Goal: Task Accomplishment & Management: Complete application form

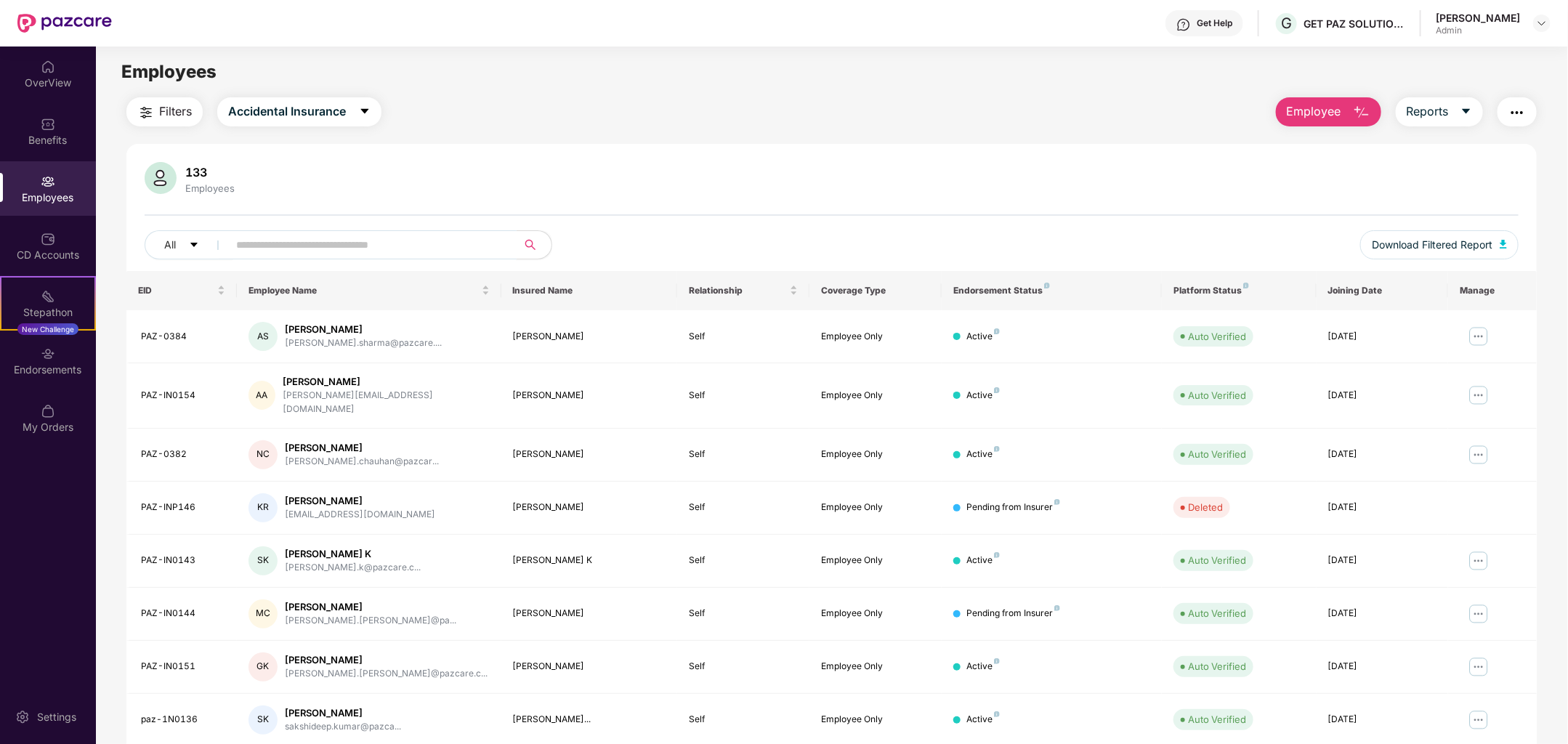
click at [371, 252] on input "text" at bounding box center [366, 244] width 260 height 22
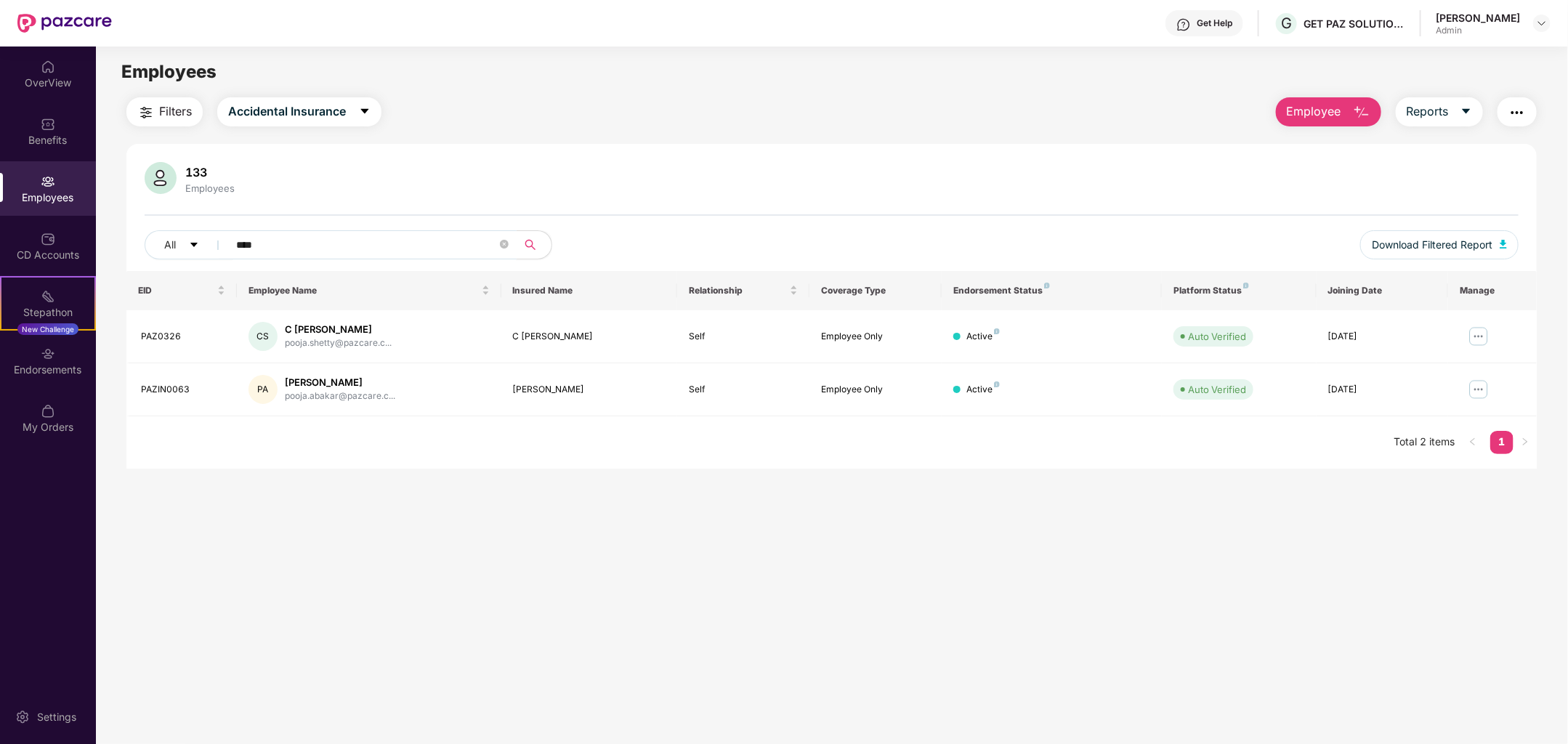
type input "****"
click at [1346, 112] on button "Employee" at bounding box center [1327, 111] width 105 height 29
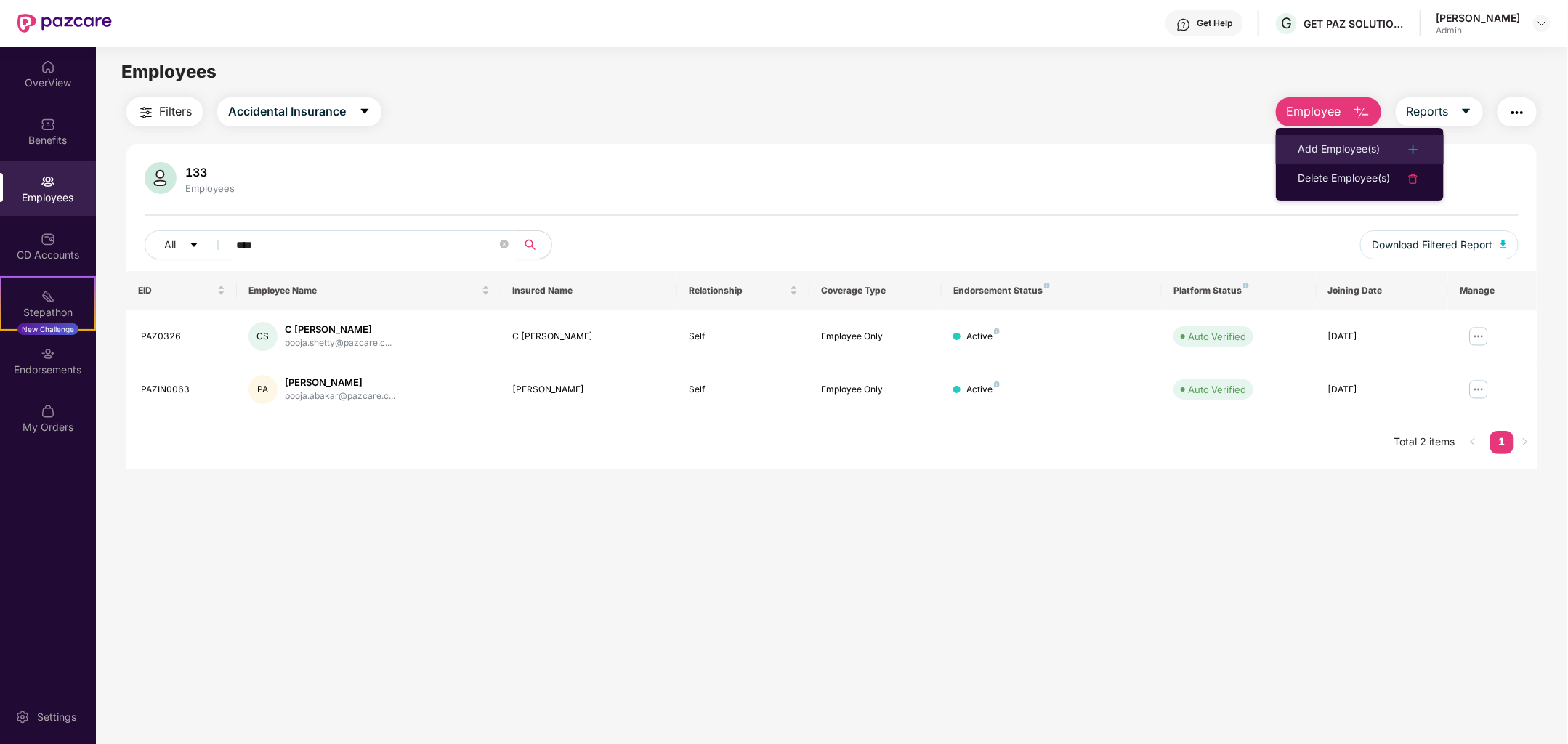
click at [1355, 152] on div "Add Employee(s)" at bounding box center [1338, 149] width 82 height 17
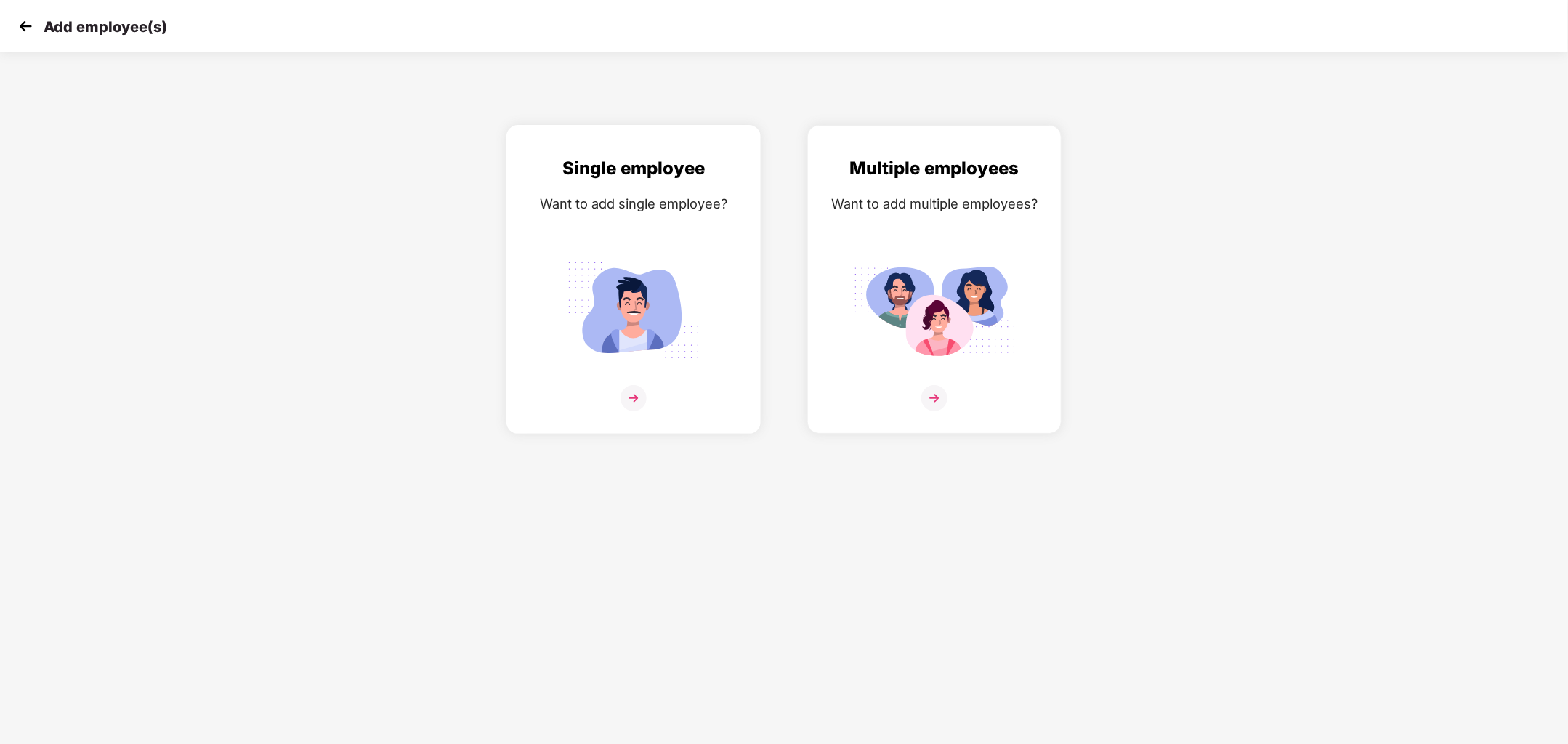
click at [665, 309] on img at bounding box center [633, 310] width 163 height 113
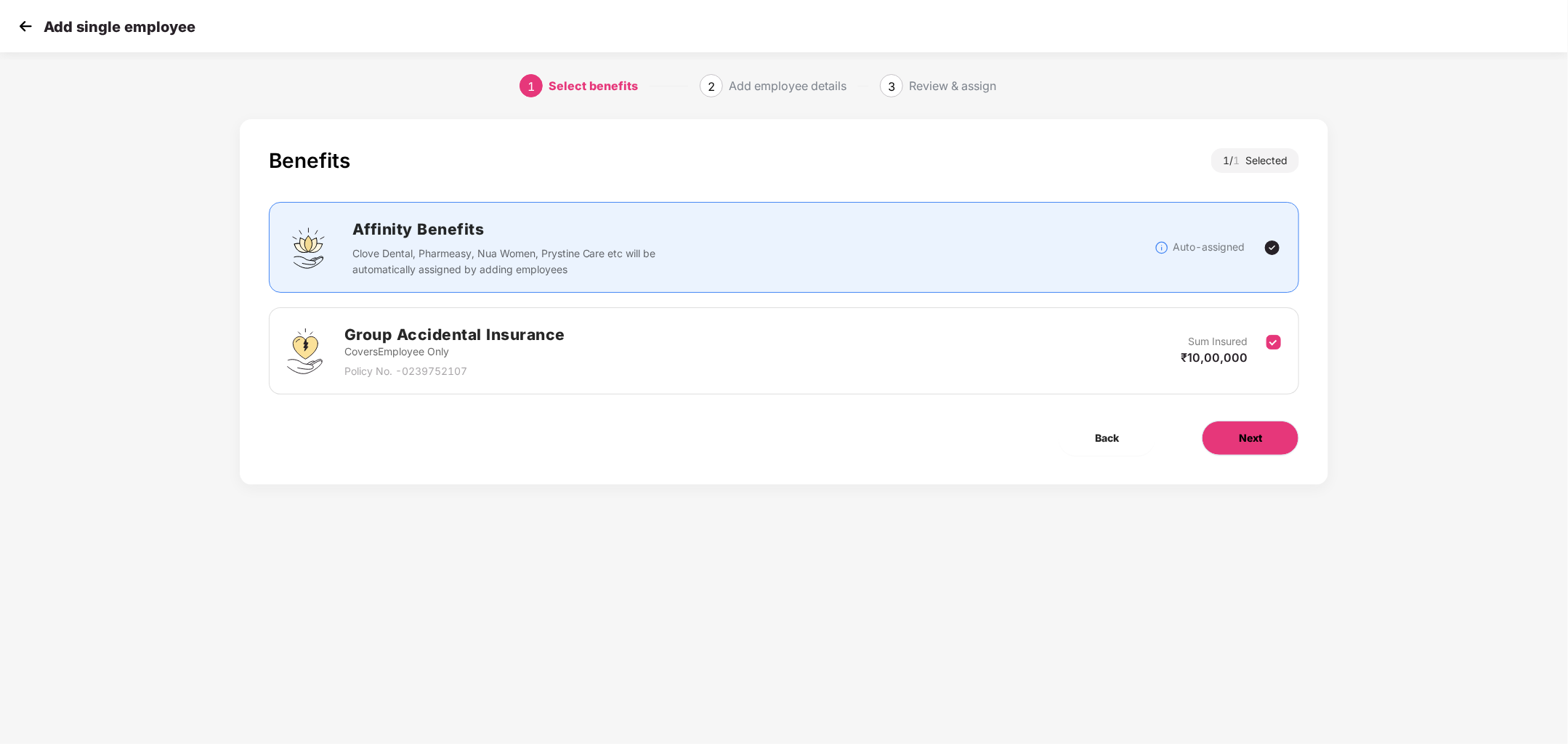
click at [1259, 431] on span "Next" at bounding box center [1250, 438] width 23 height 16
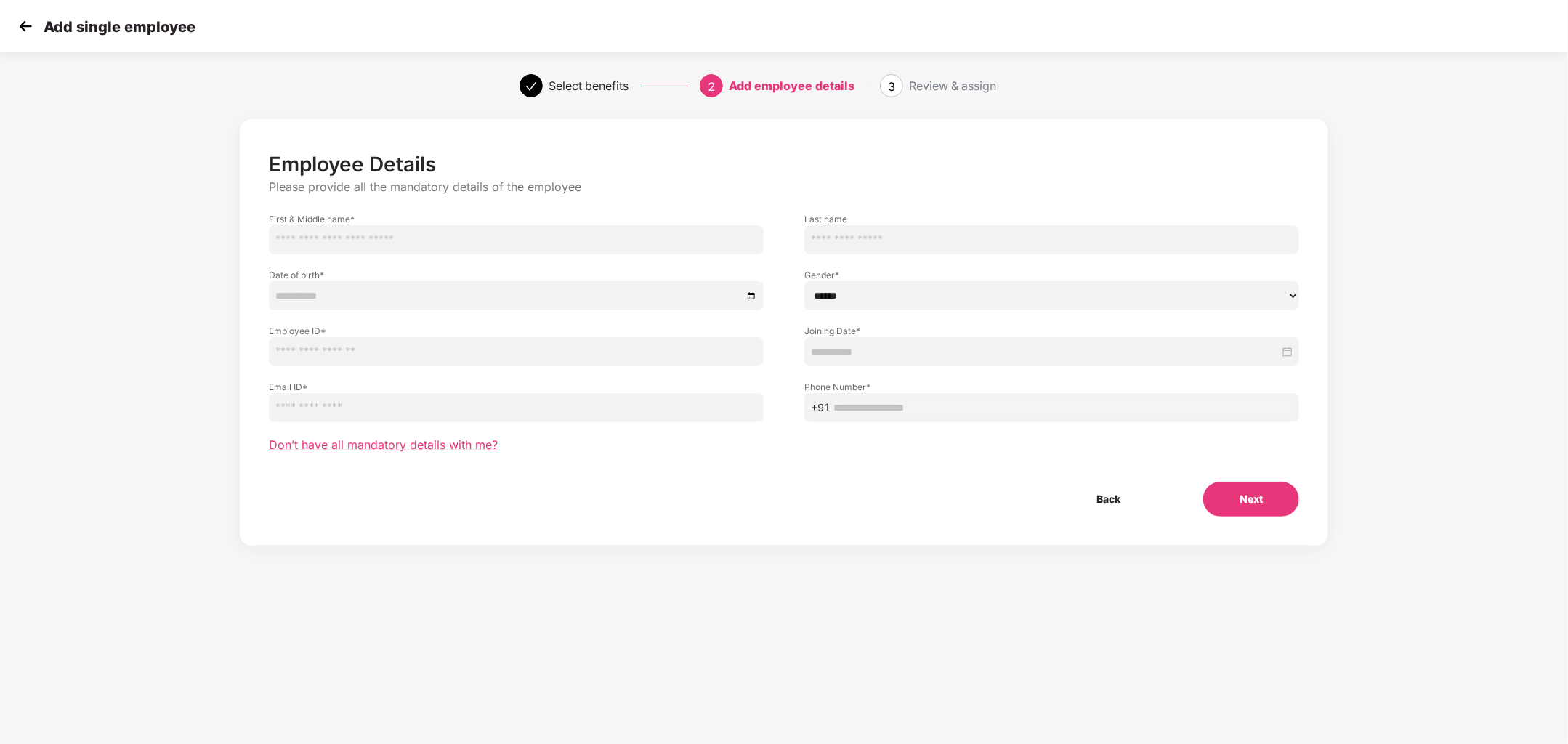
click at [485, 441] on span "Don’t have all mandatory details with me?" at bounding box center [383, 445] width 229 height 15
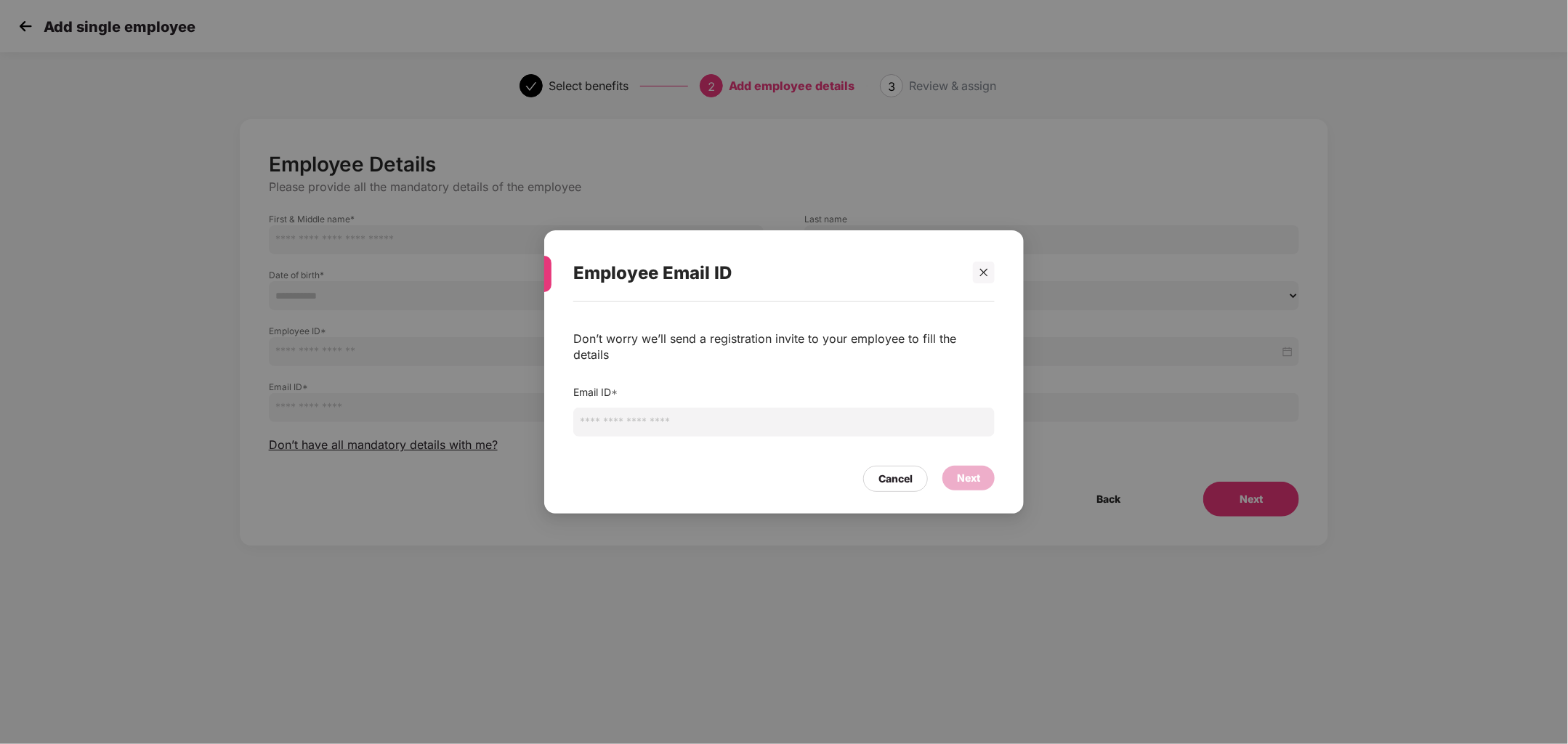
click at [647, 422] on input "email" at bounding box center [783, 422] width 421 height 29
type input "**********"
click at [974, 470] on div "Next" at bounding box center [968, 478] width 23 height 16
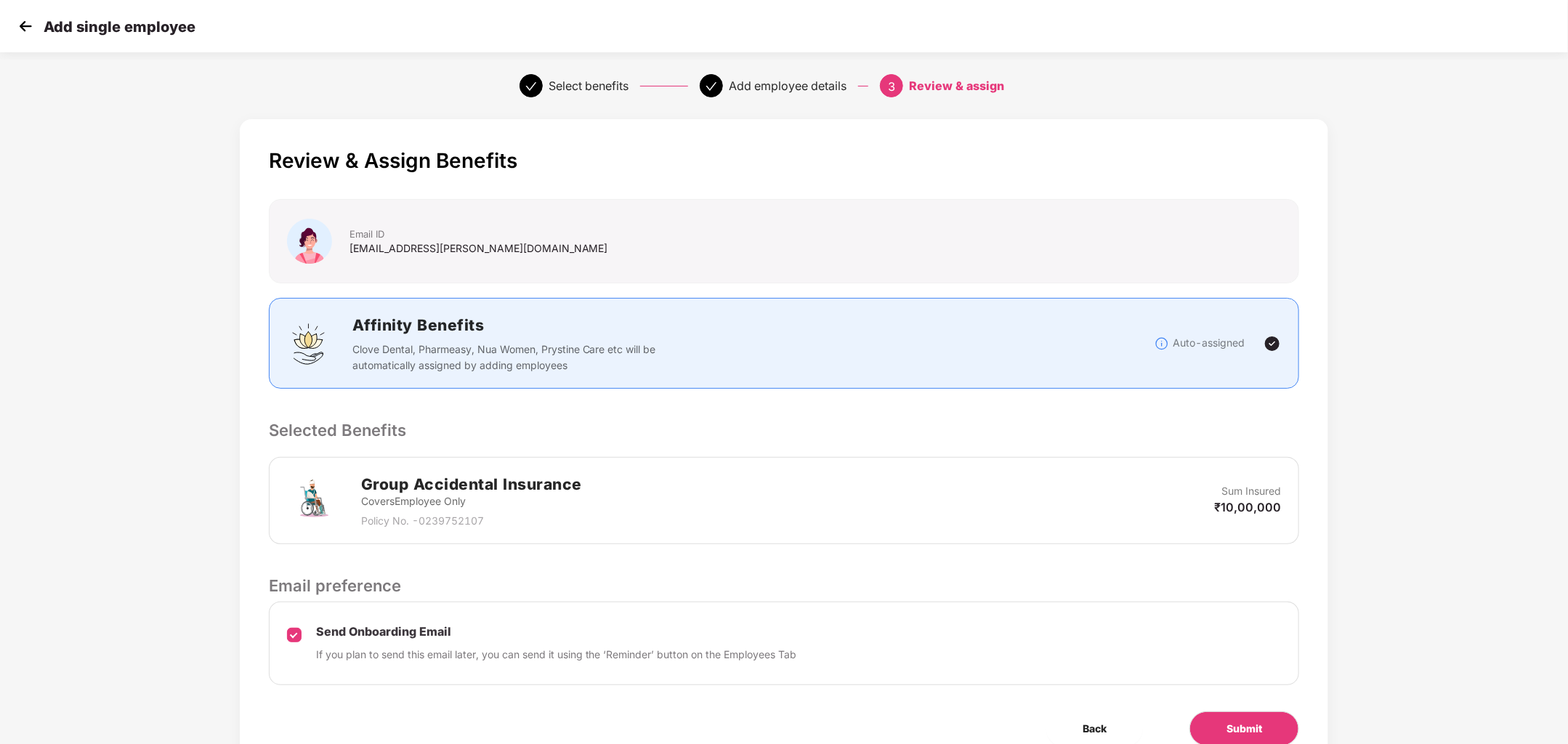
scroll to position [66, 0]
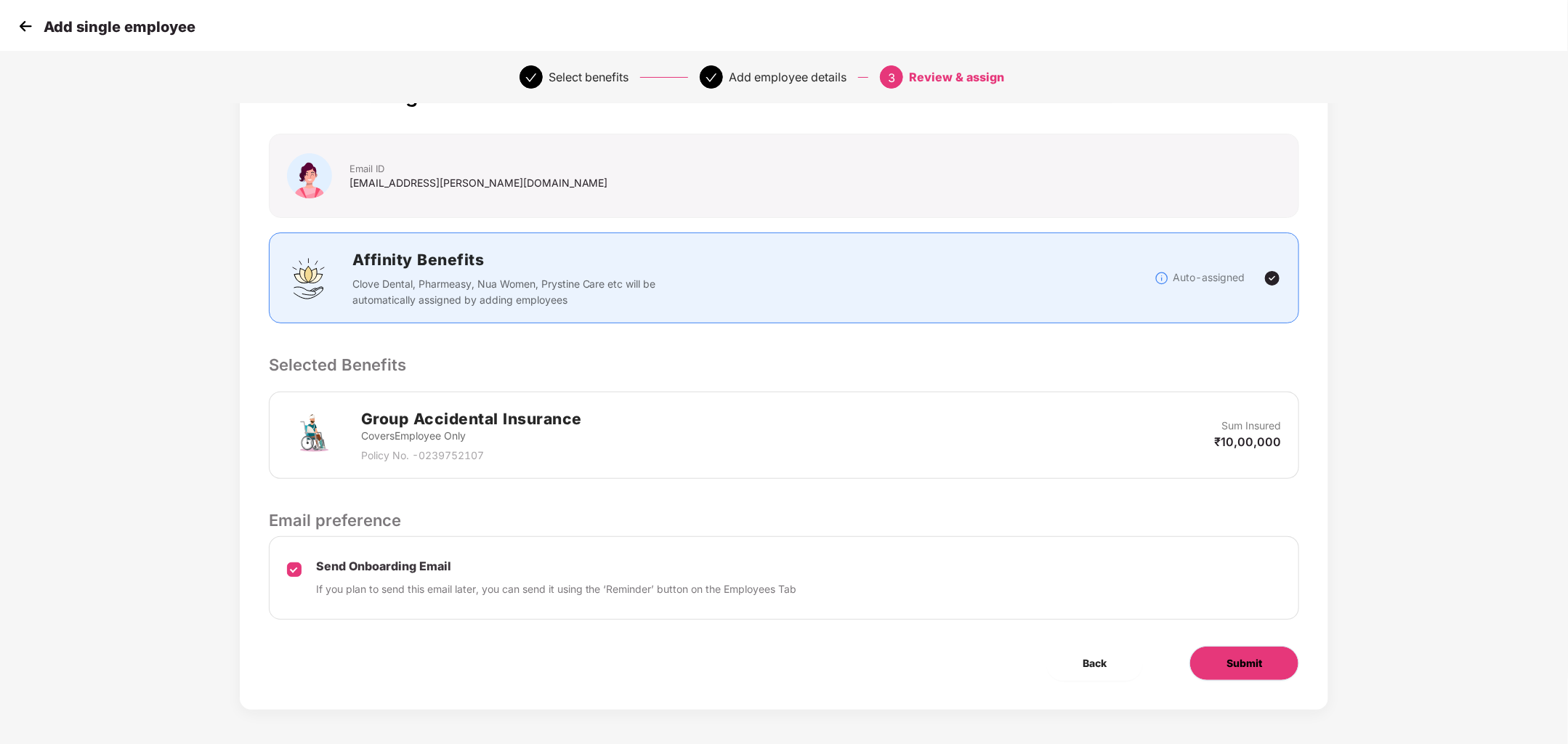
click at [1259, 657] on span "Submit" at bounding box center [1244, 664] width 36 height 16
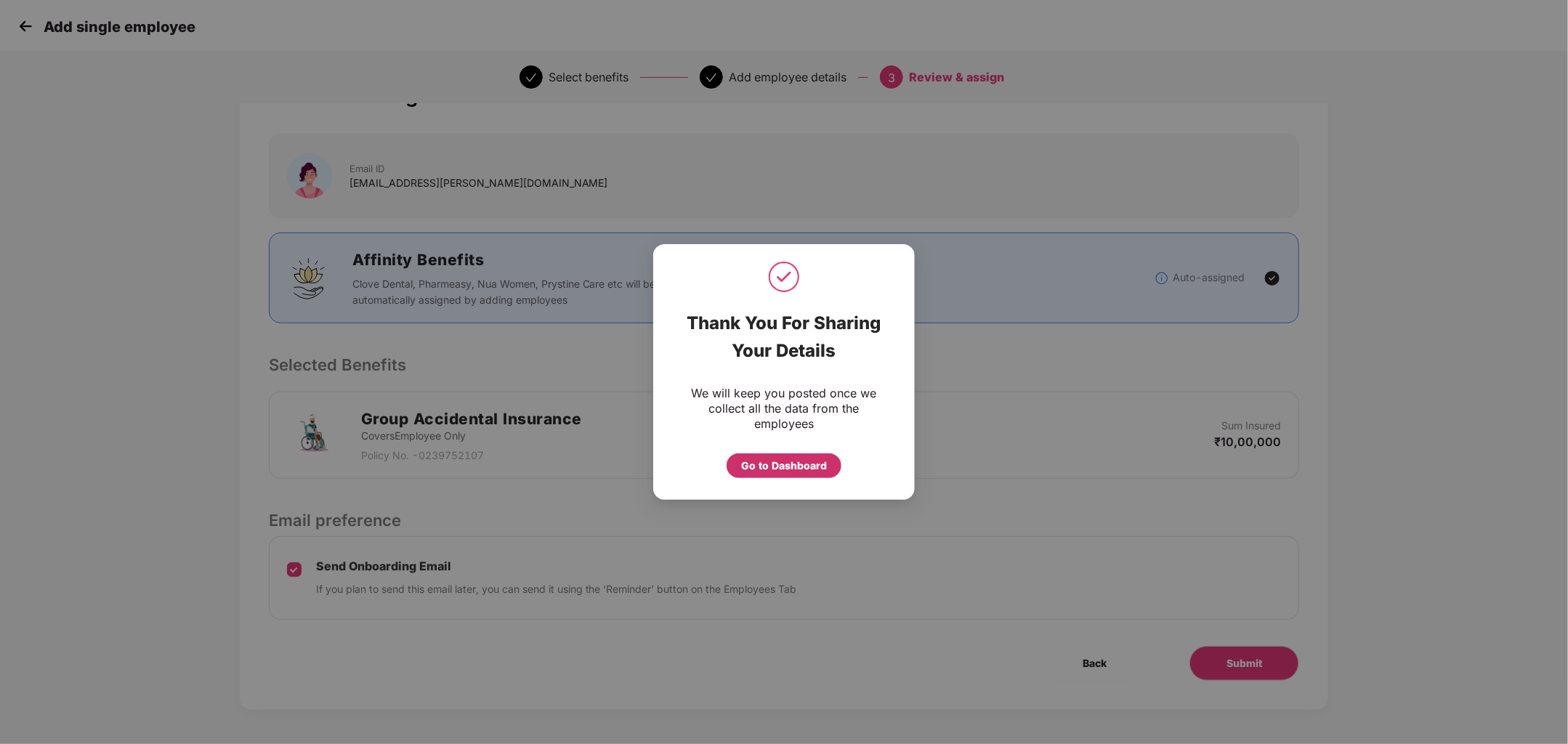
click at [811, 465] on div "Go to Dashboard" at bounding box center [783, 466] width 85 height 16
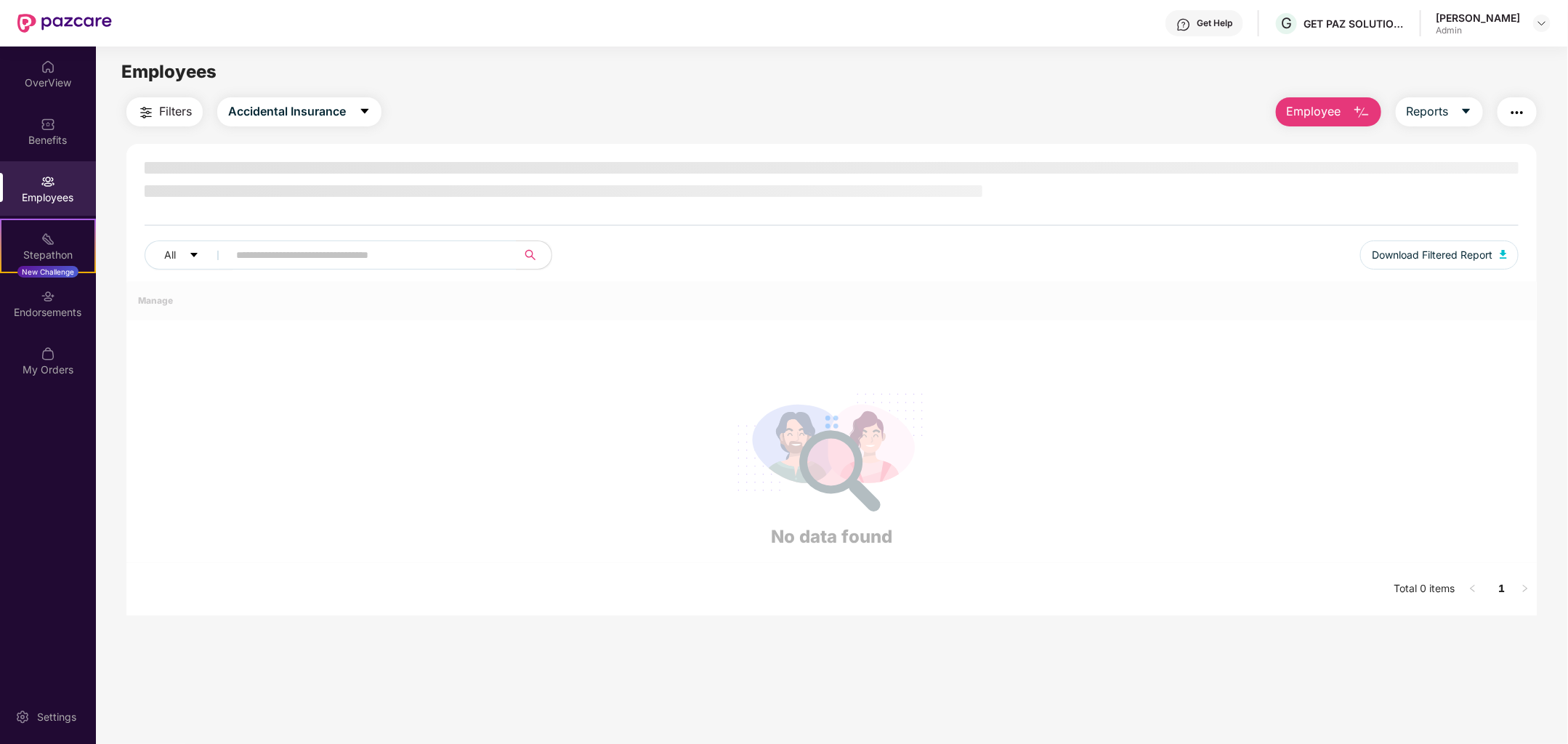
click at [1496, 22] on div "[PERSON_NAME]" at bounding box center [1477, 17] width 84 height 13
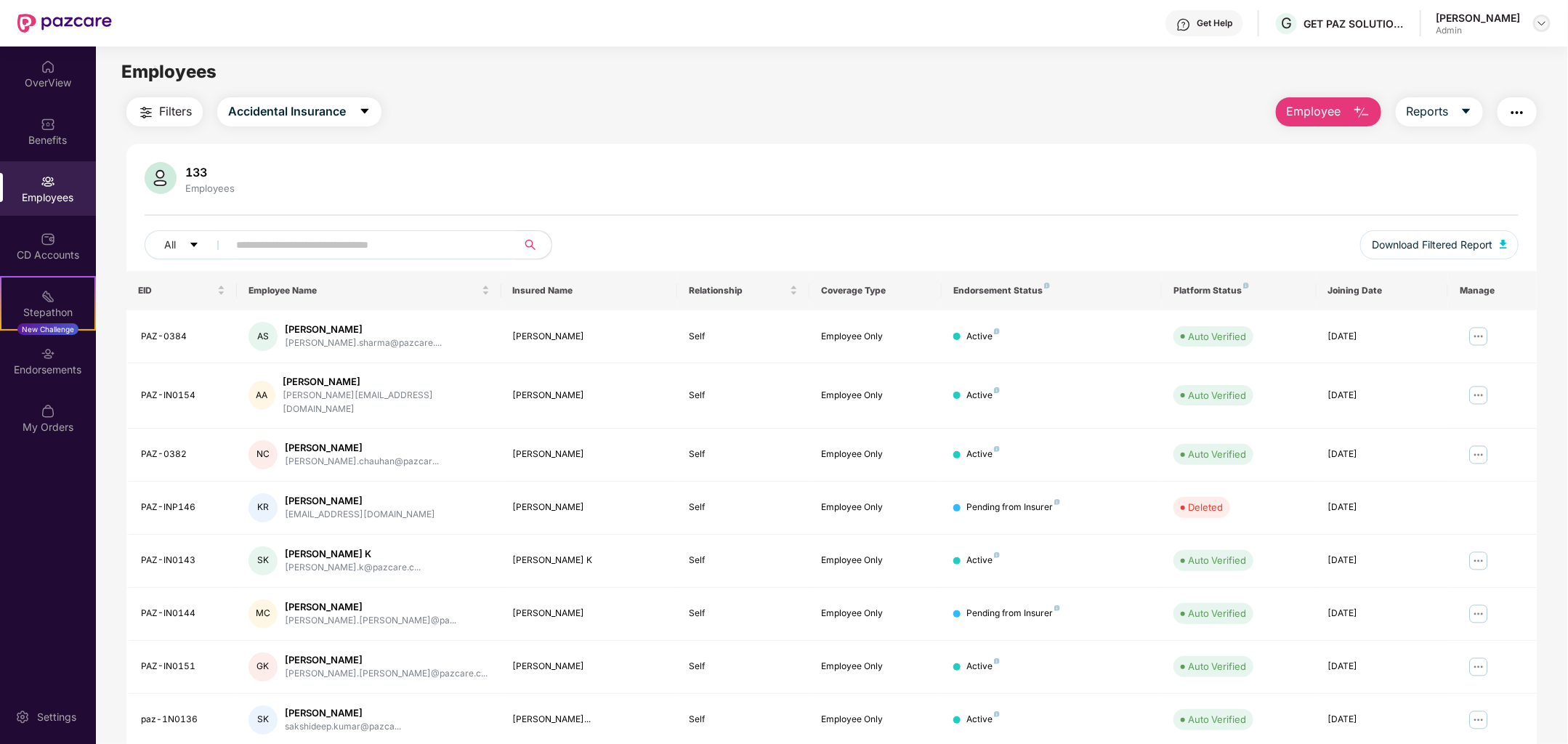
click at [1538, 18] on img at bounding box center [1541, 22] width 12 height 12
click at [1469, 89] on div "Switch Company" at bounding box center [1474, 85] width 189 height 29
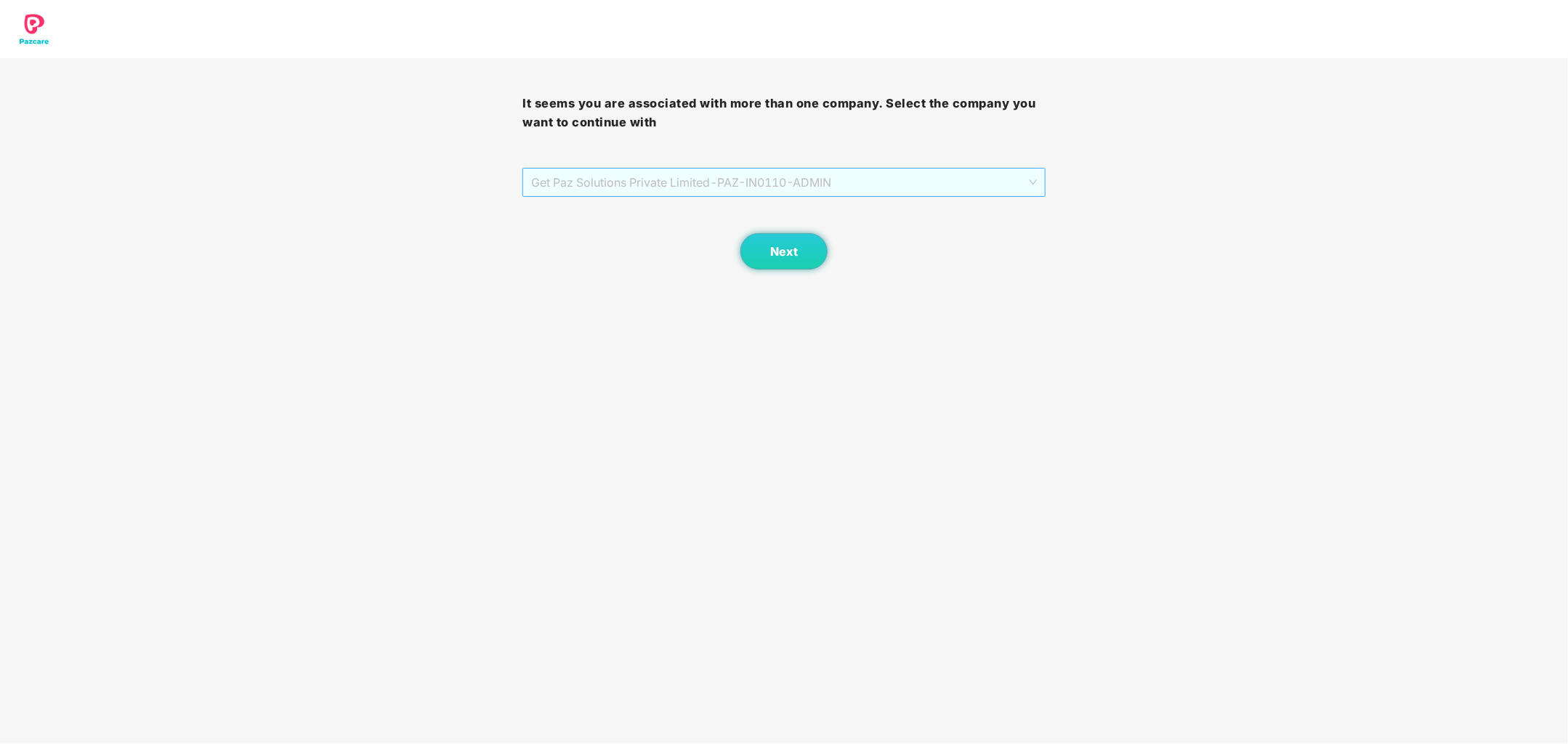
click at [895, 187] on span "Get Paz Solutions Private Limited - PAZ-IN0110 - ADMIN" at bounding box center [783, 182] width 505 height 28
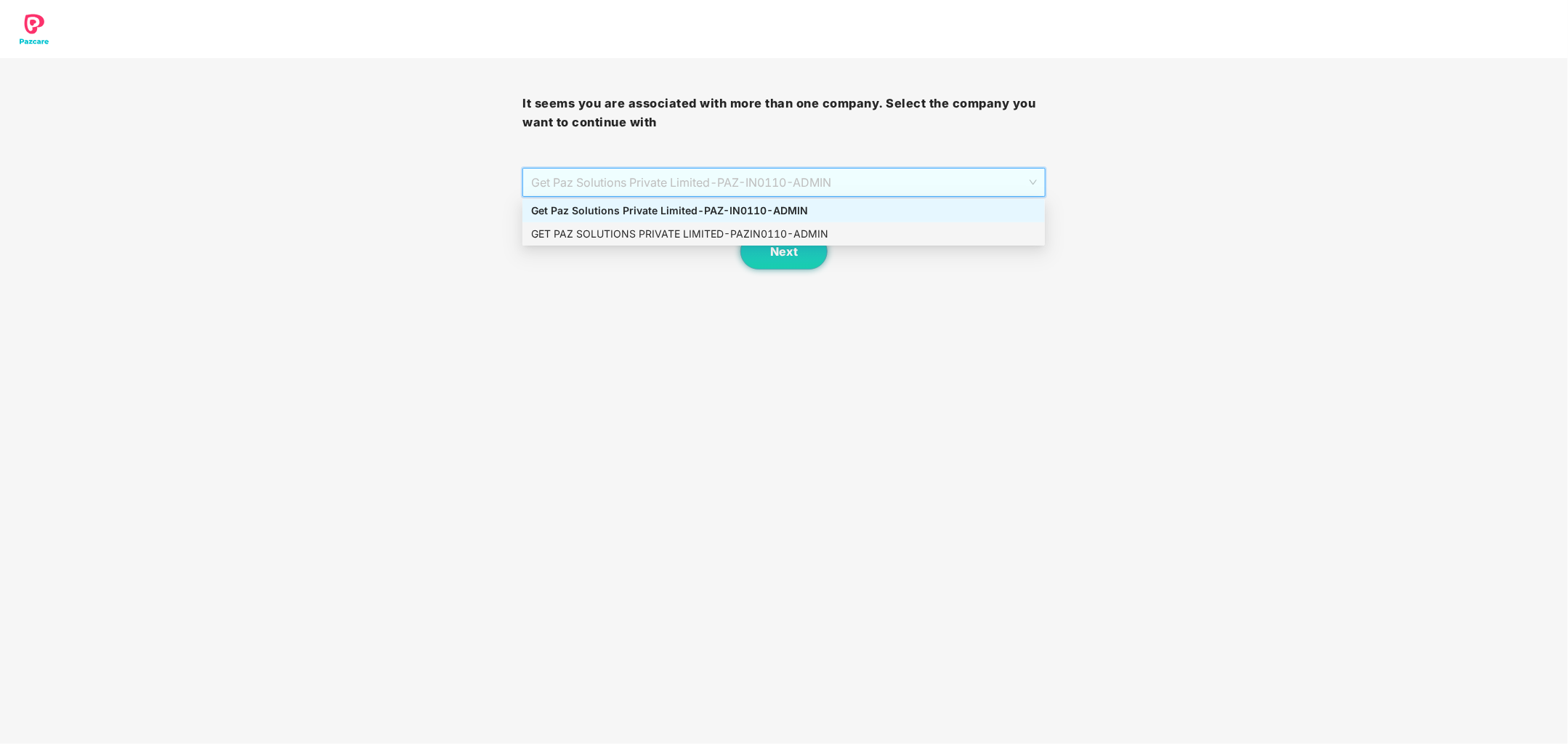
click at [848, 228] on div "GET PAZ SOLUTIONS PRIVATE LIMITED - PAZIN0110 - ADMIN" at bounding box center [783, 235] width 505 height 16
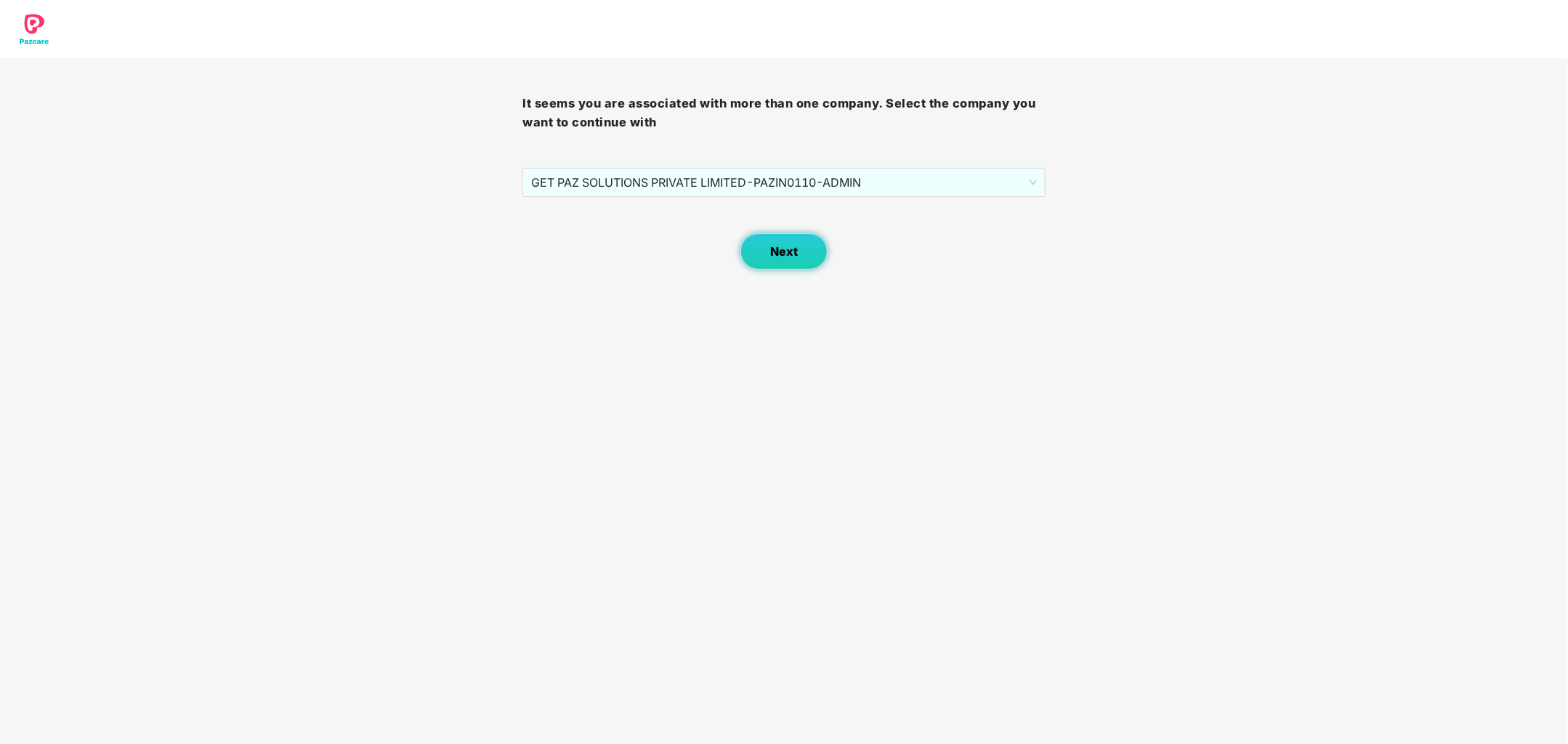
click at [812, 246] on button "Next" at bounding box center [783, 252] width 87 height 36
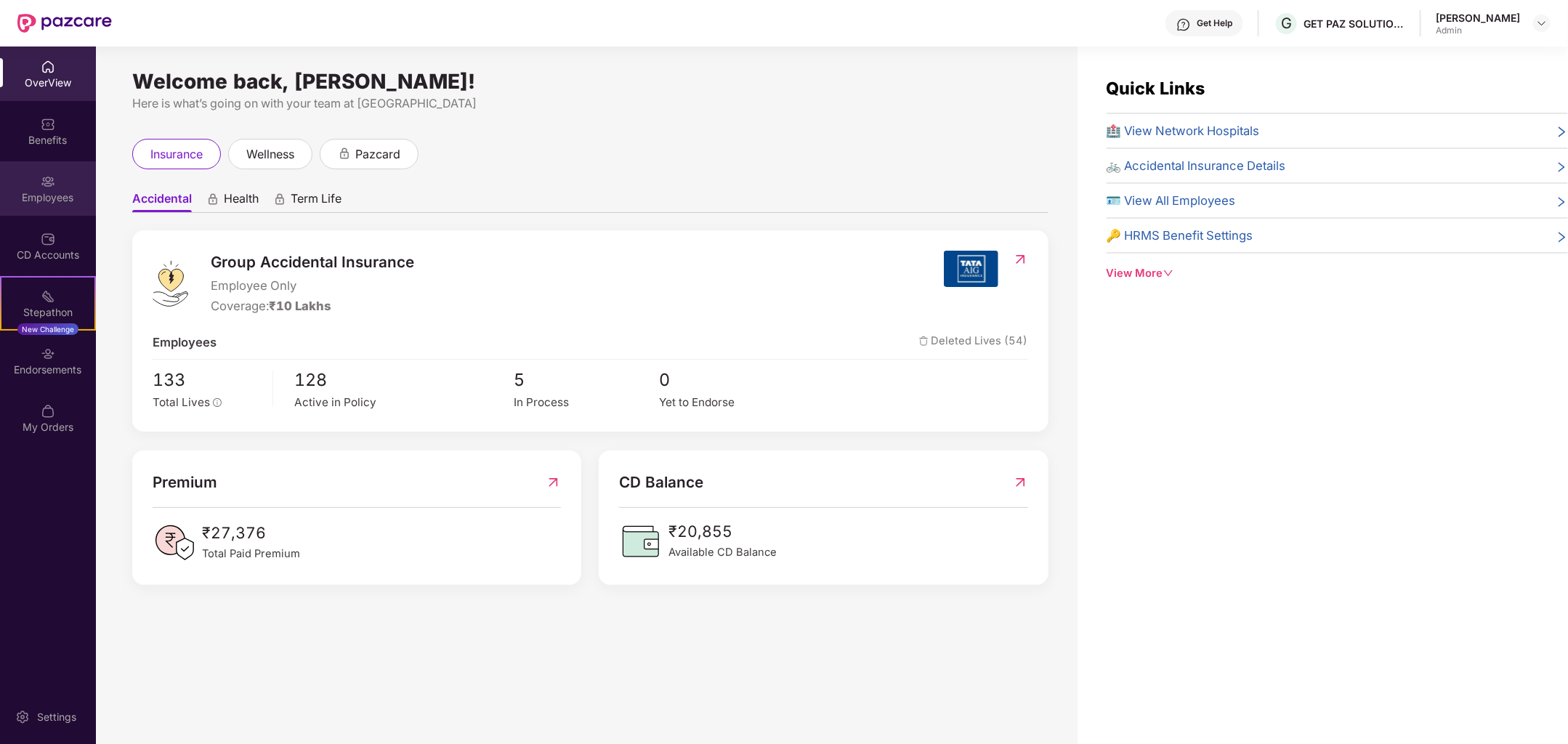
click at [57, 187] on div "Employees" at bounding box center [48, 189] width 96 height 55
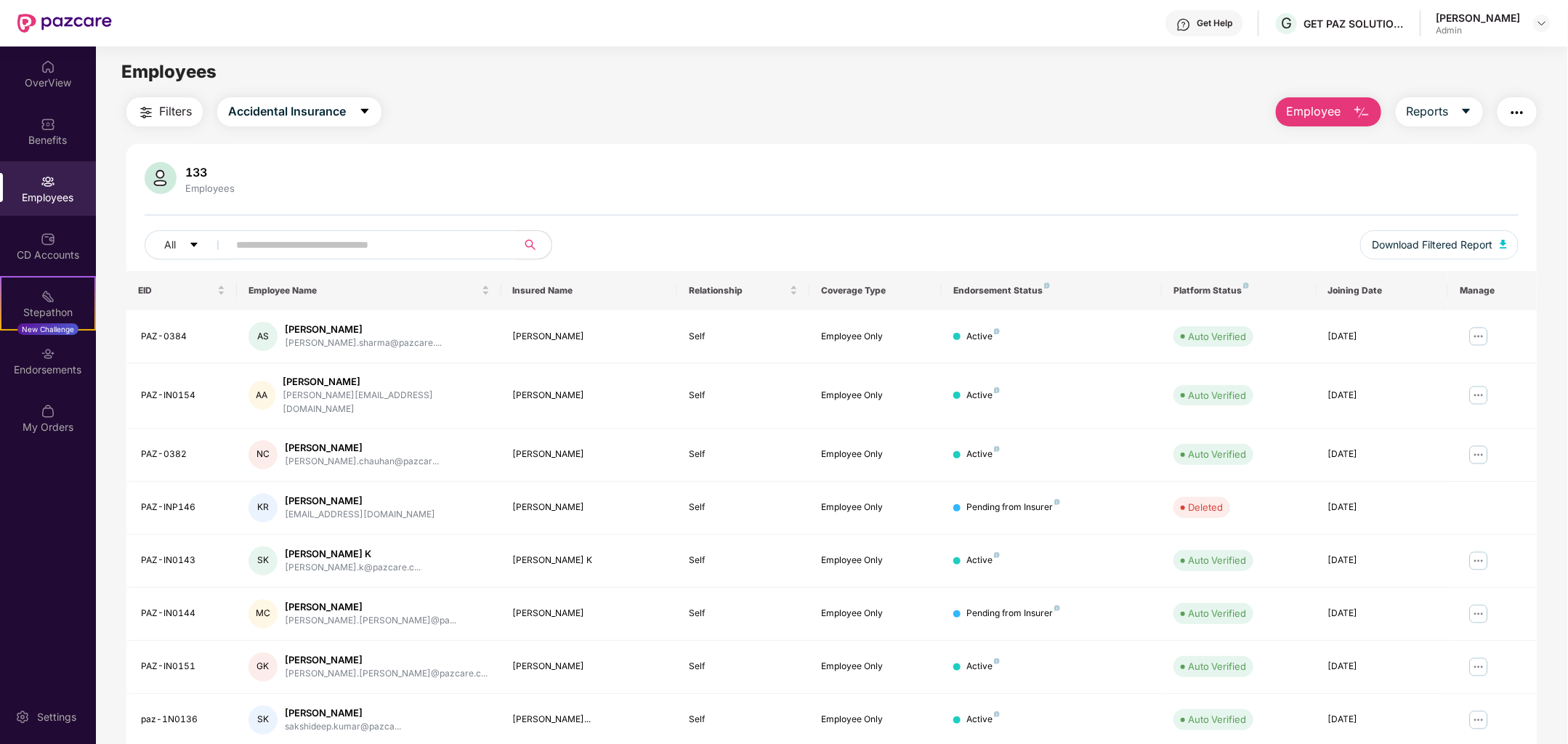
click at [1321, 109] on span "Employee" at bounding box center [1313, 111] width 55 height 18
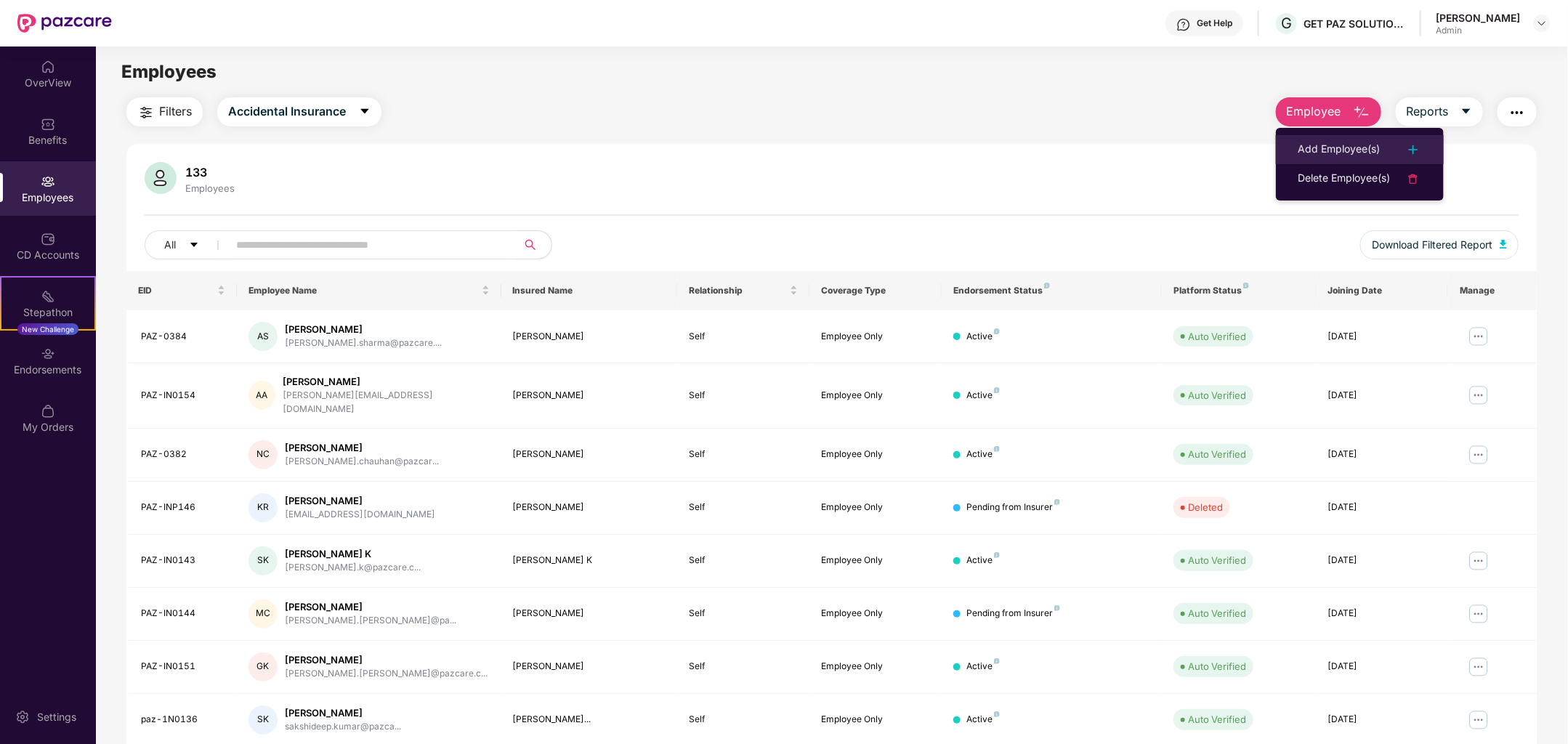
click at [1358, 147] on div "Add Employee(s)" at bounding box center [1338, 149] width 82 height 17
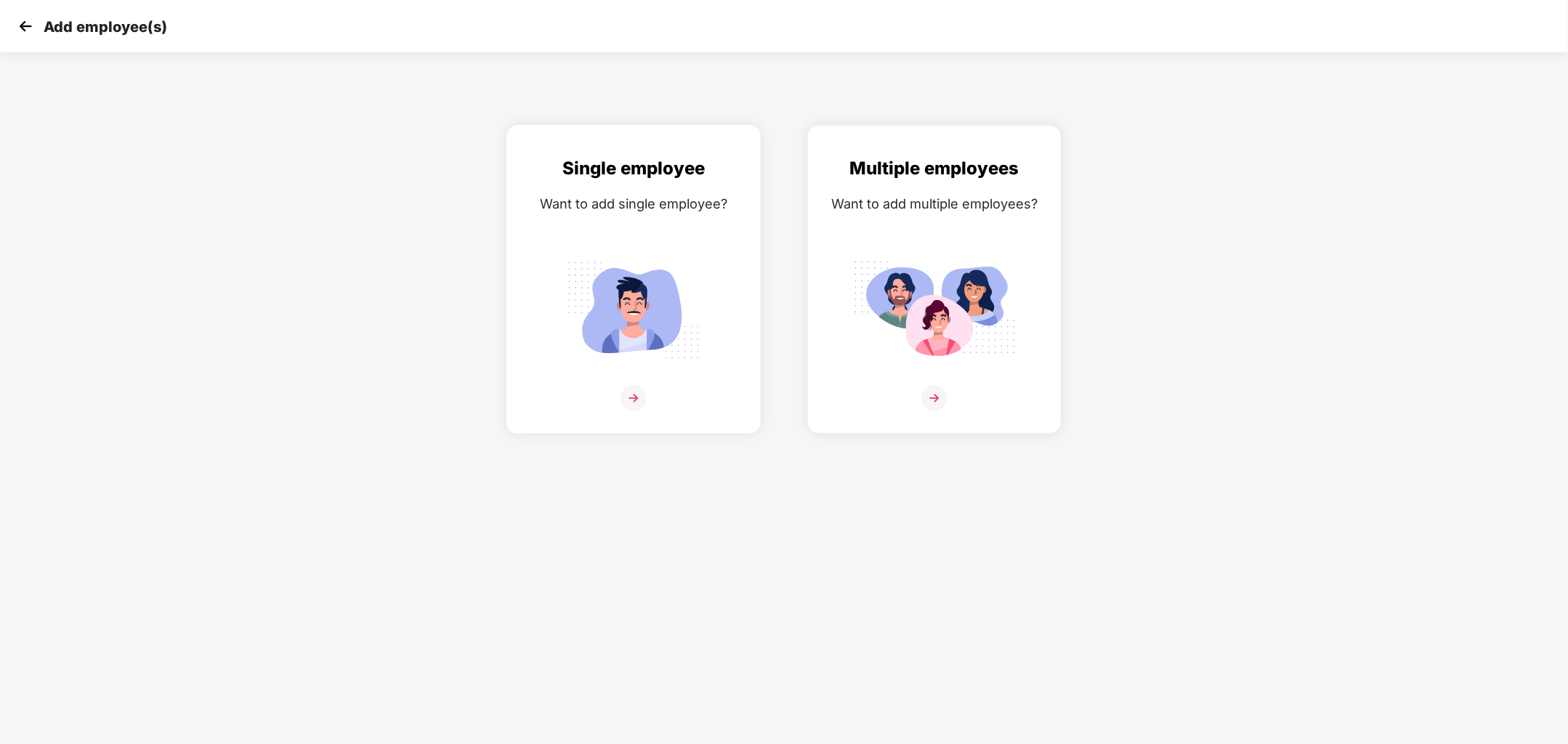
click at [674, 343] on img at bounding box center [633, 310] width 163 height 113
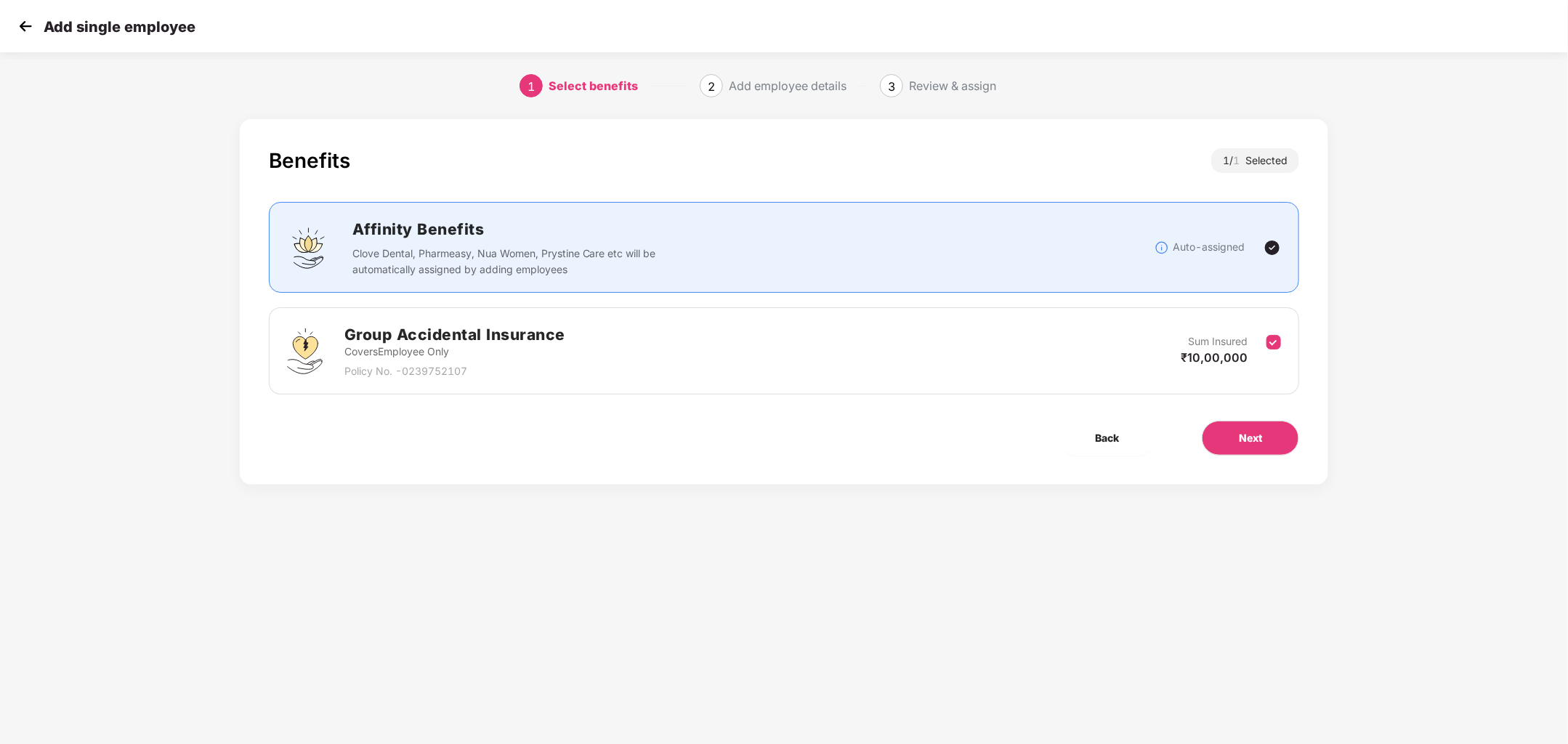
click at [32, 18] on img at bounding box center [25, 26] width 22 height 22
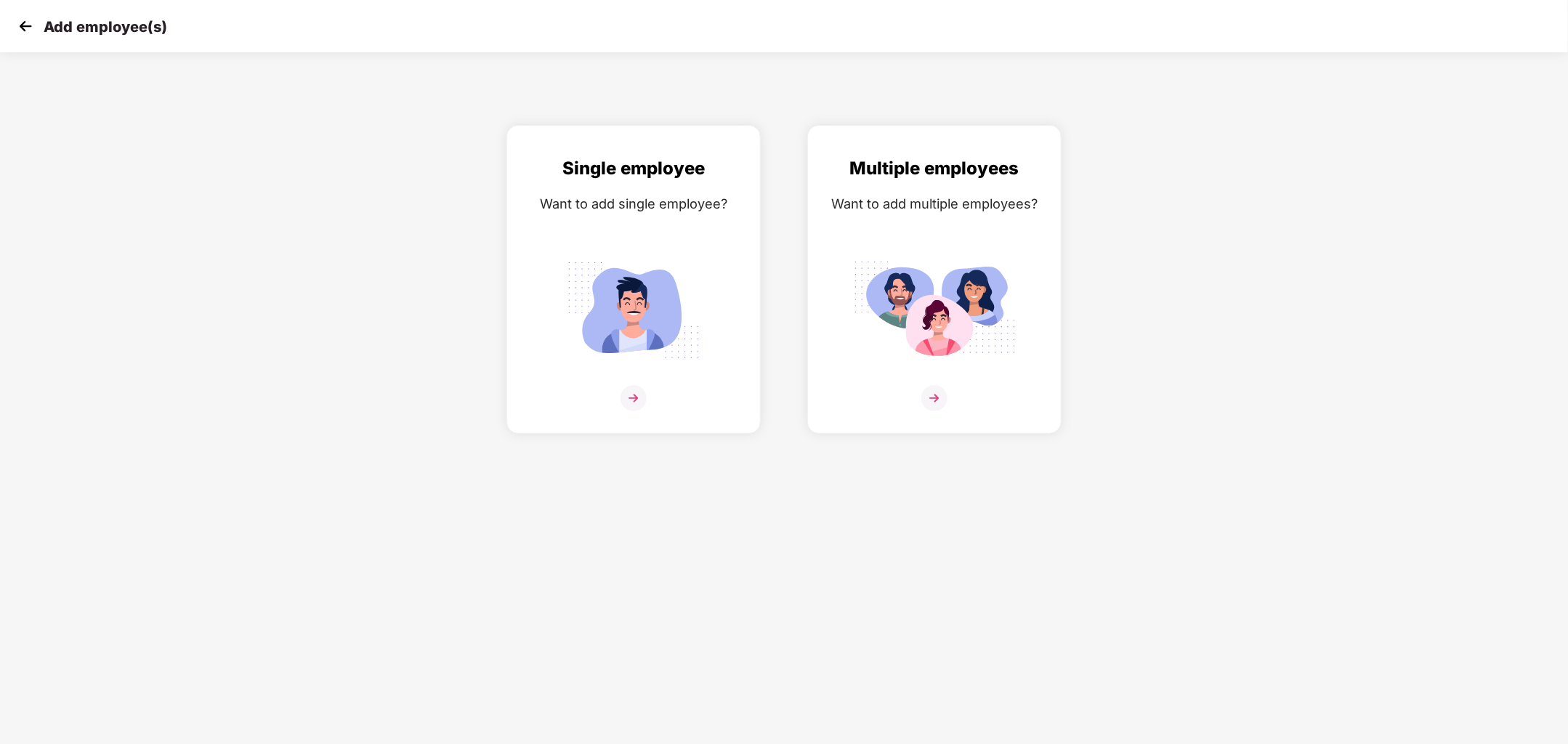
click at [29, 18] on img at bounding box center [25, 26] width 22 height 22
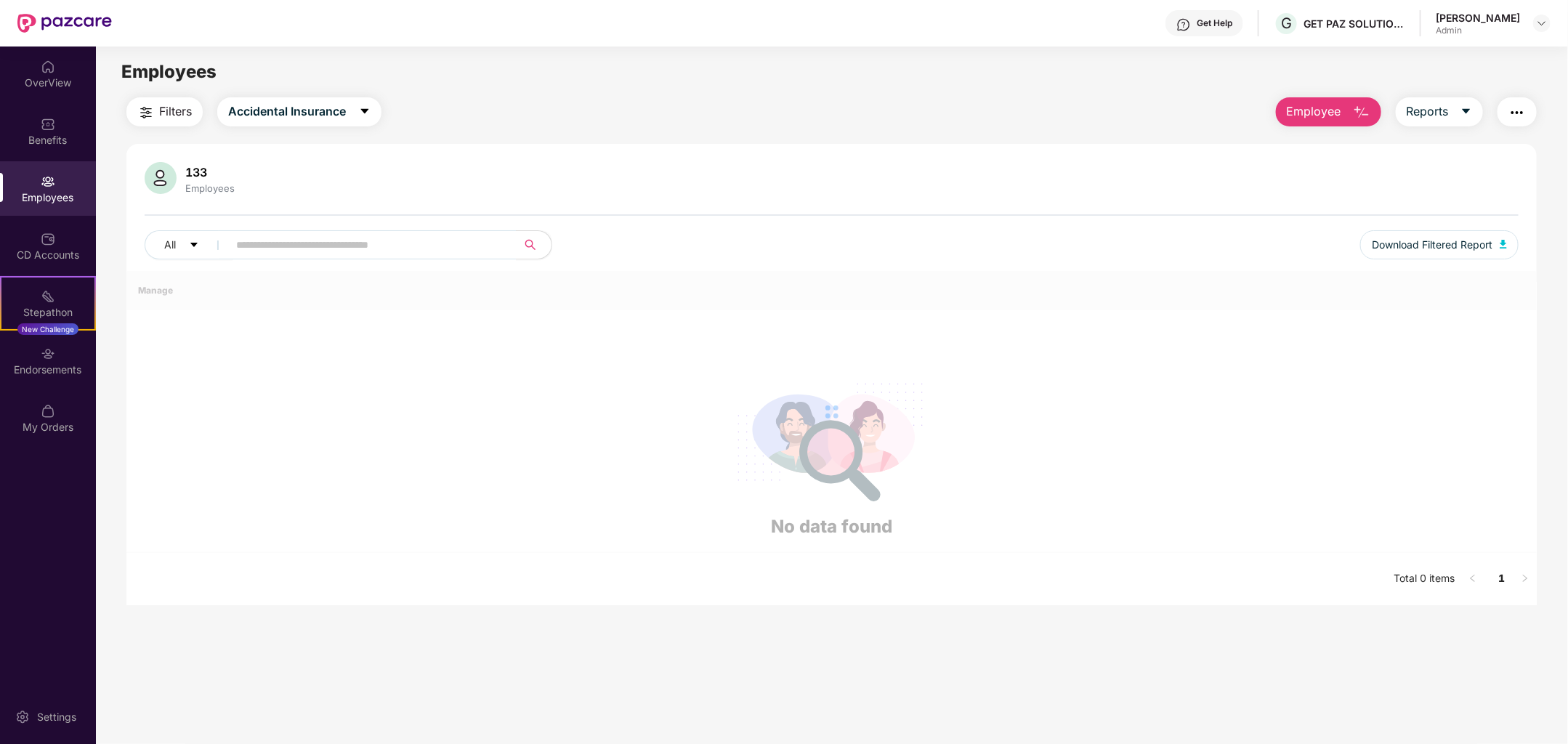
click at [1512, 20] on div "[PERSON_NAME]" at bounding box center [1477, 17] width 84 height 13
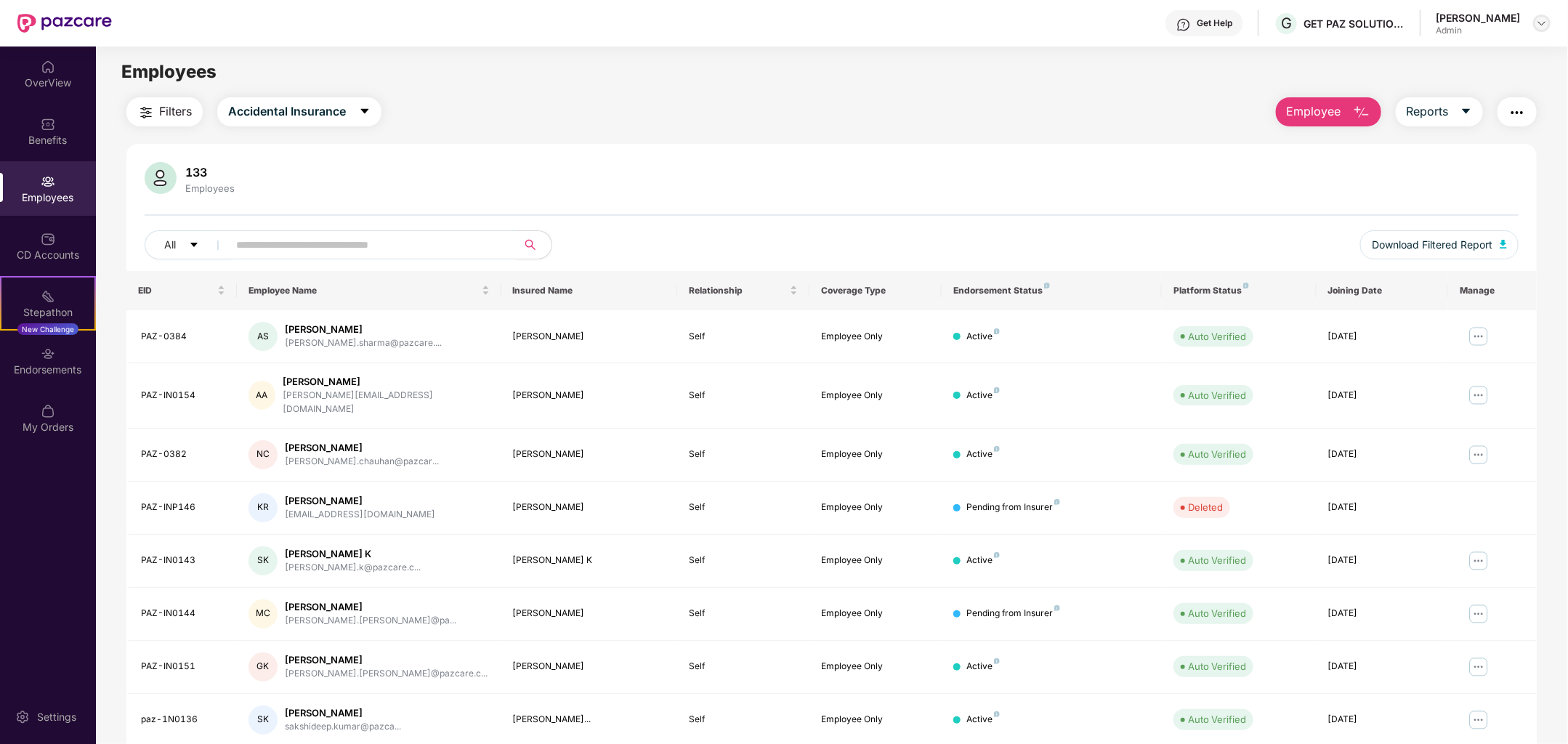
click at [1539, 29] on div at bounding box center [1541, 22] width 17 height 17
click at [1494, 85] on div "Switch Company" at bounding box center [1474, 85] width 189 height 29
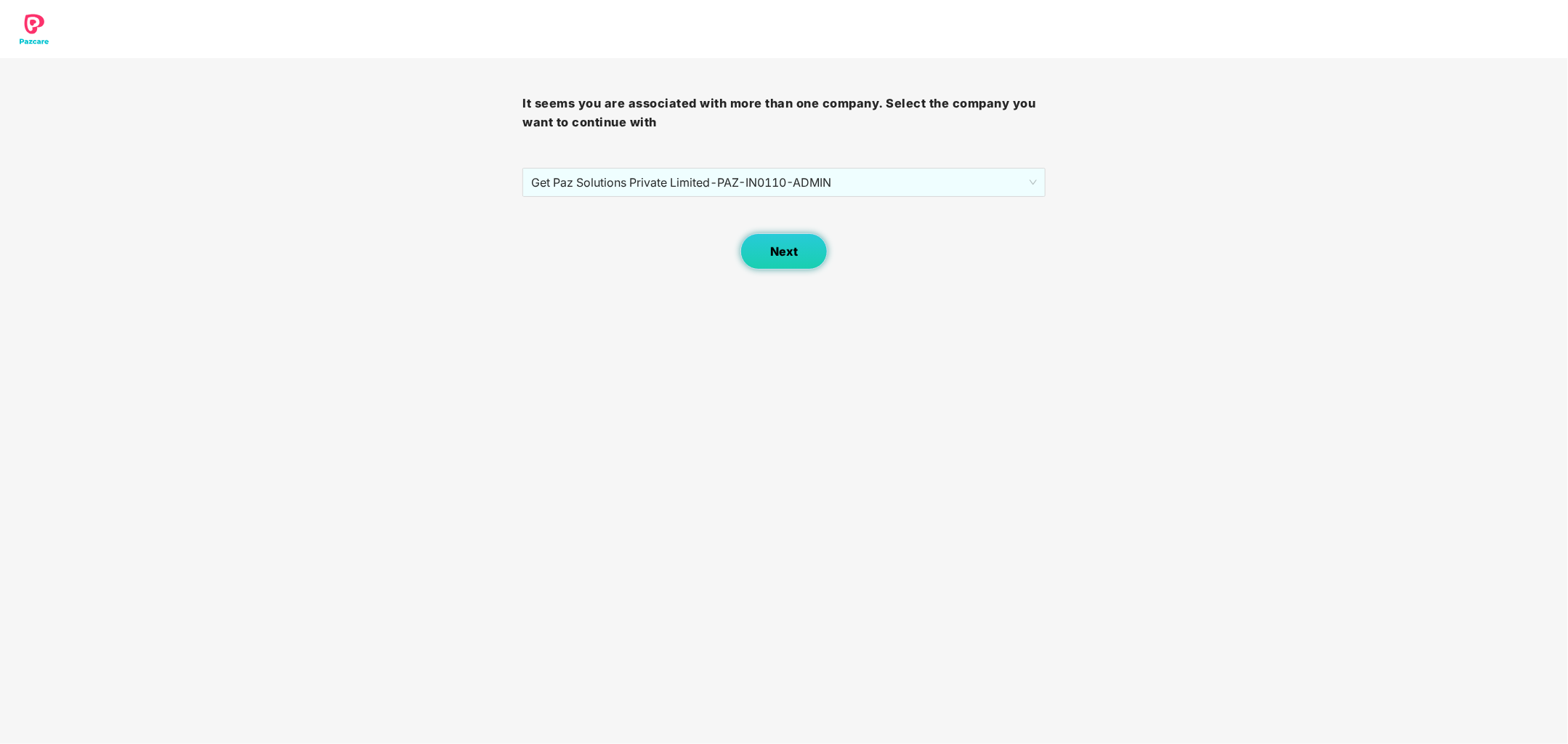
click at [804, 249] on button "Next" at bounding box center [783, 252] width 87 height 36
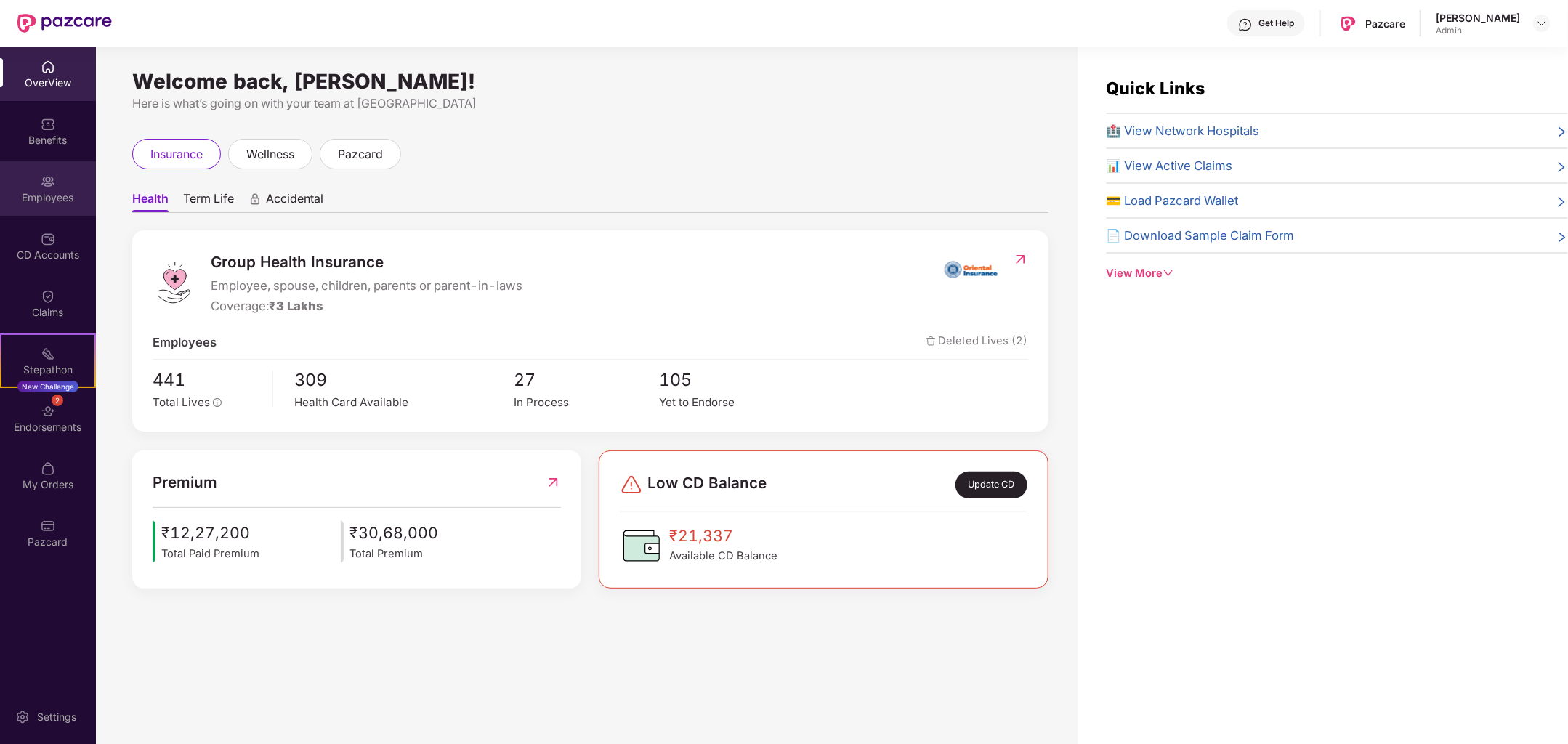
click at [59, 197] on div "Employees" at bounding box center [48, 198] width 96 height 14
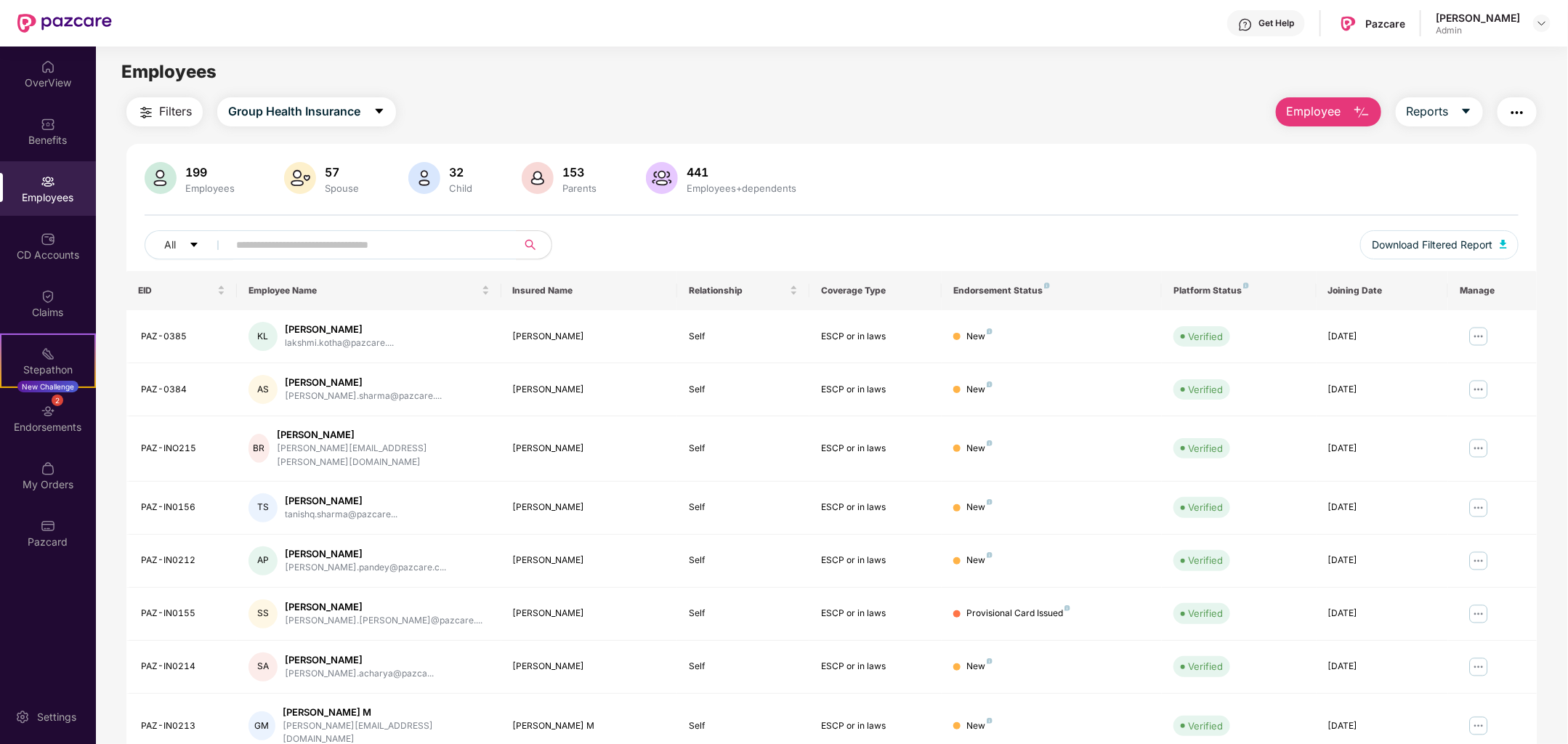
click at [1339, 115] on span "Employee" at bounding box center [1313, 111] width 55 height 18
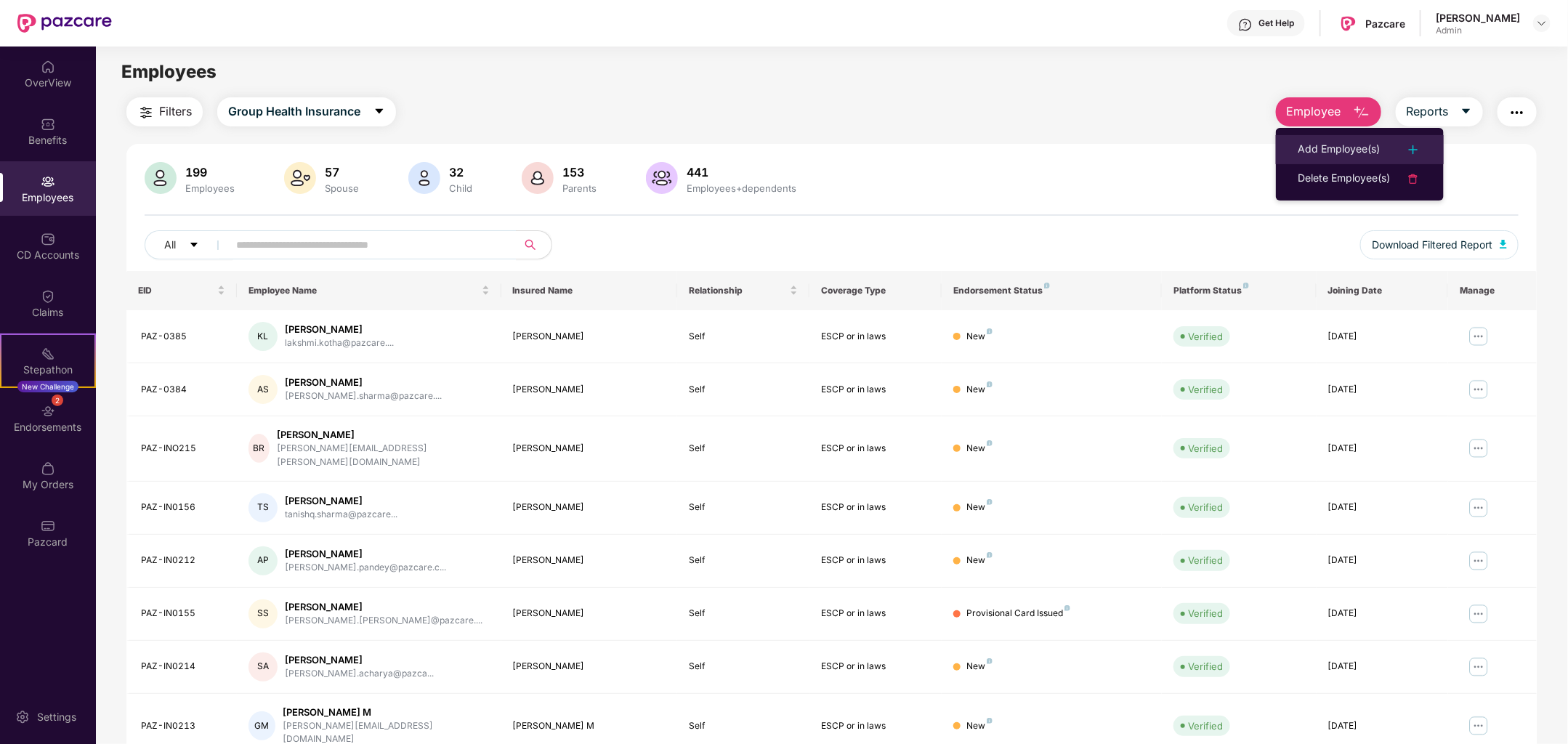
click at [1378, 144] on div "Add Employee(s)" at bounding box center [1338, 149] width 82 height 17
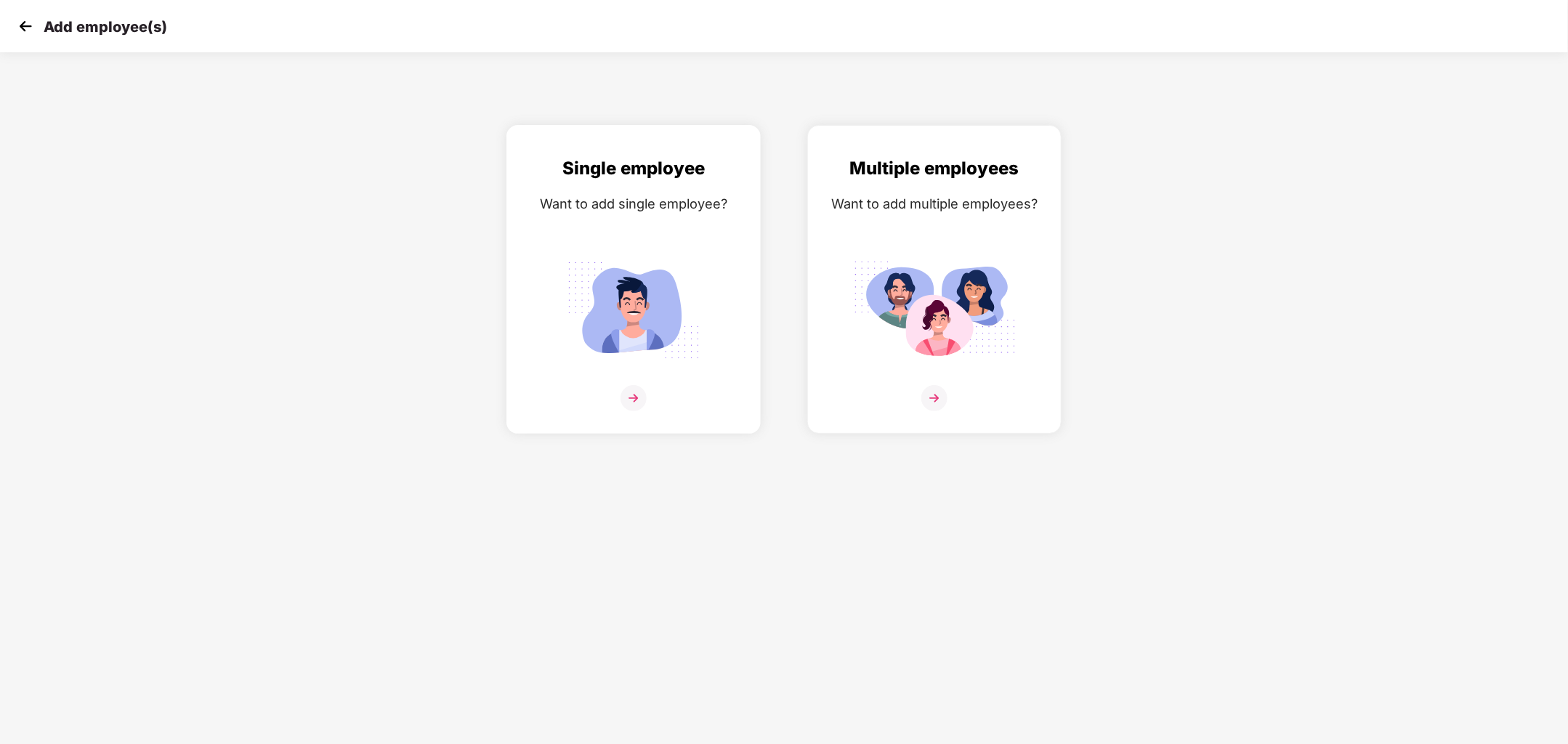
click at [673, 324] on img at bounding box center [633, 310] width 163 height 113
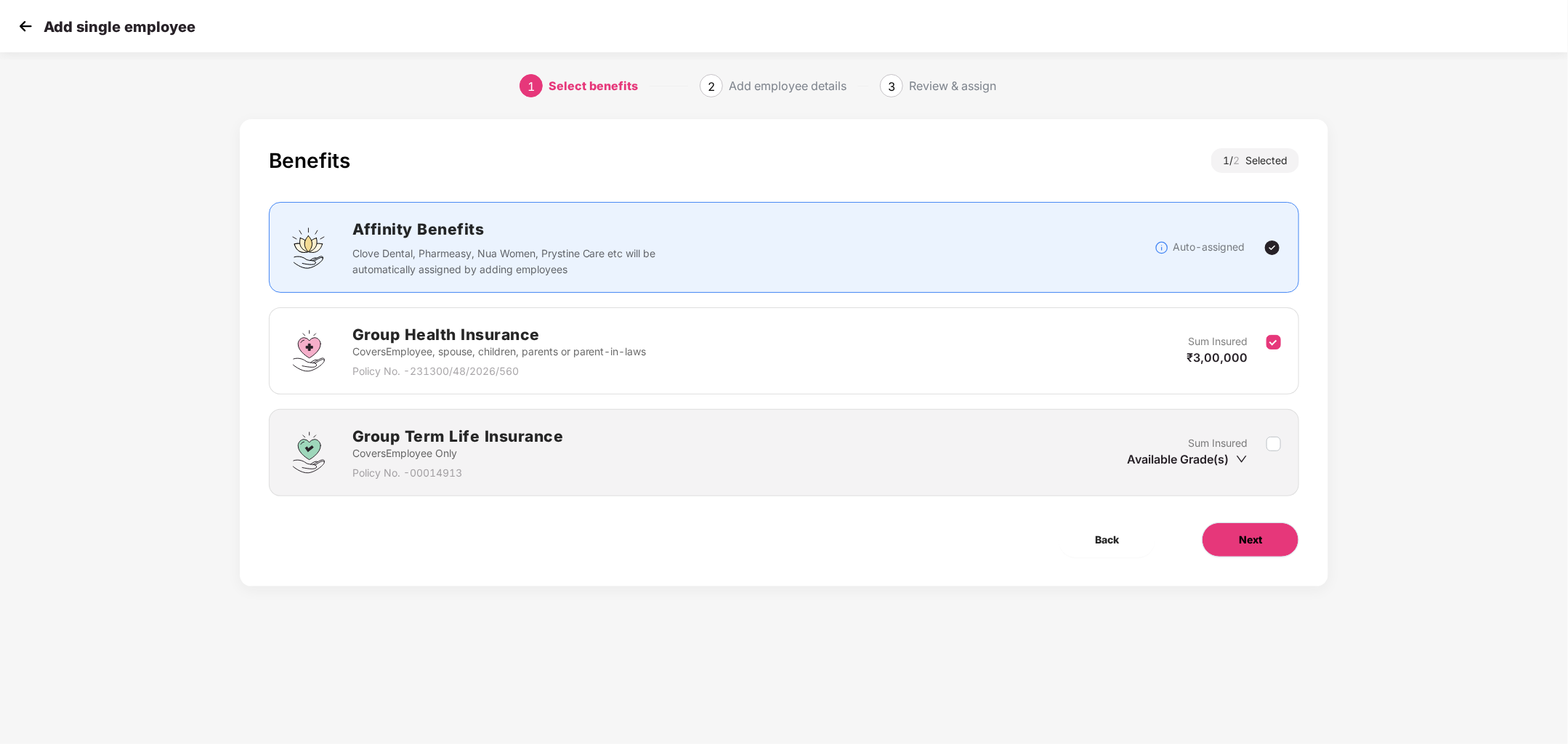
click at [1263, 530] on button "Next" at bounding box center [1250, 540] width 97 height 35
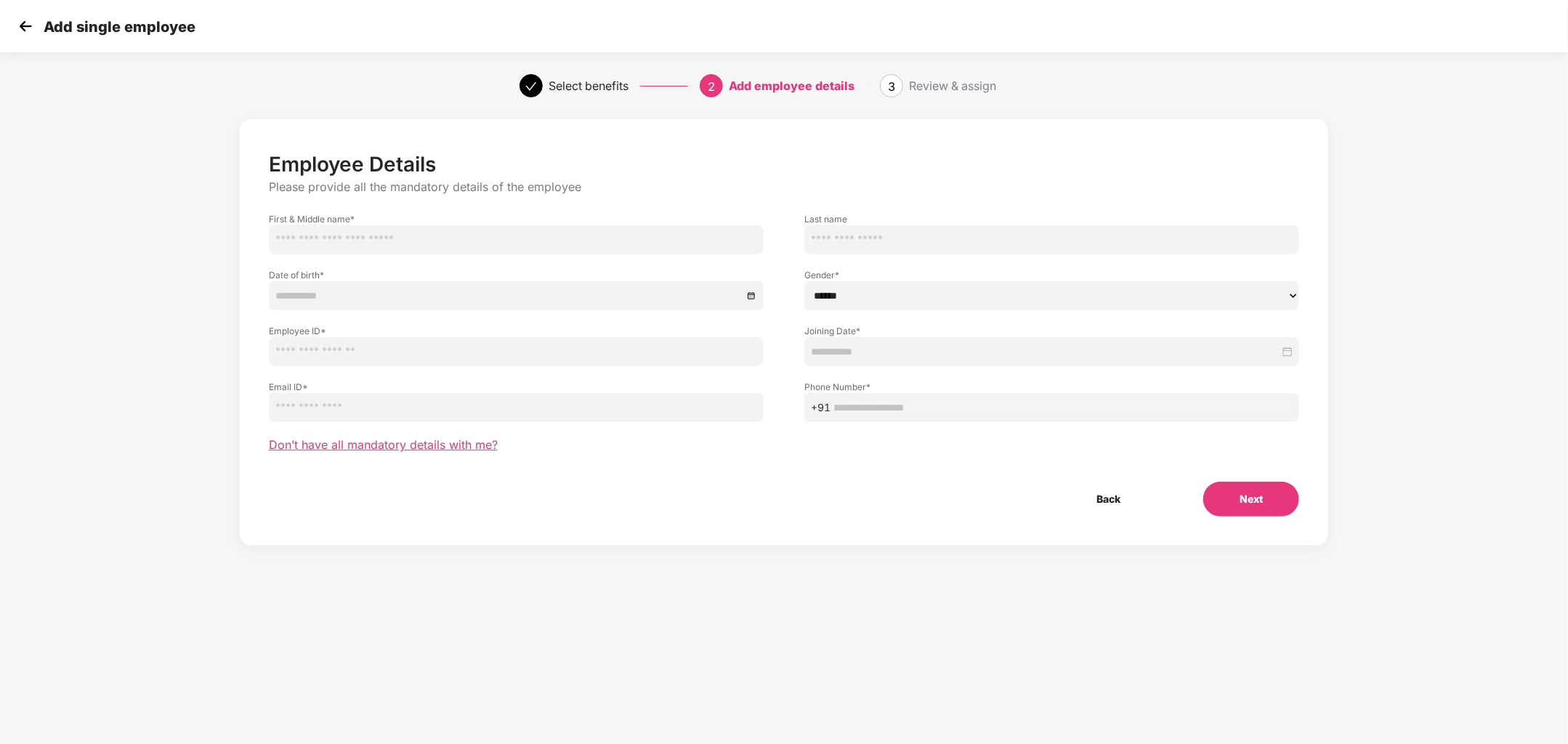
click at [442, 447] on span "Don’t have all mandatory details with me?" at bounding box center [383, 445] width 229 height 15
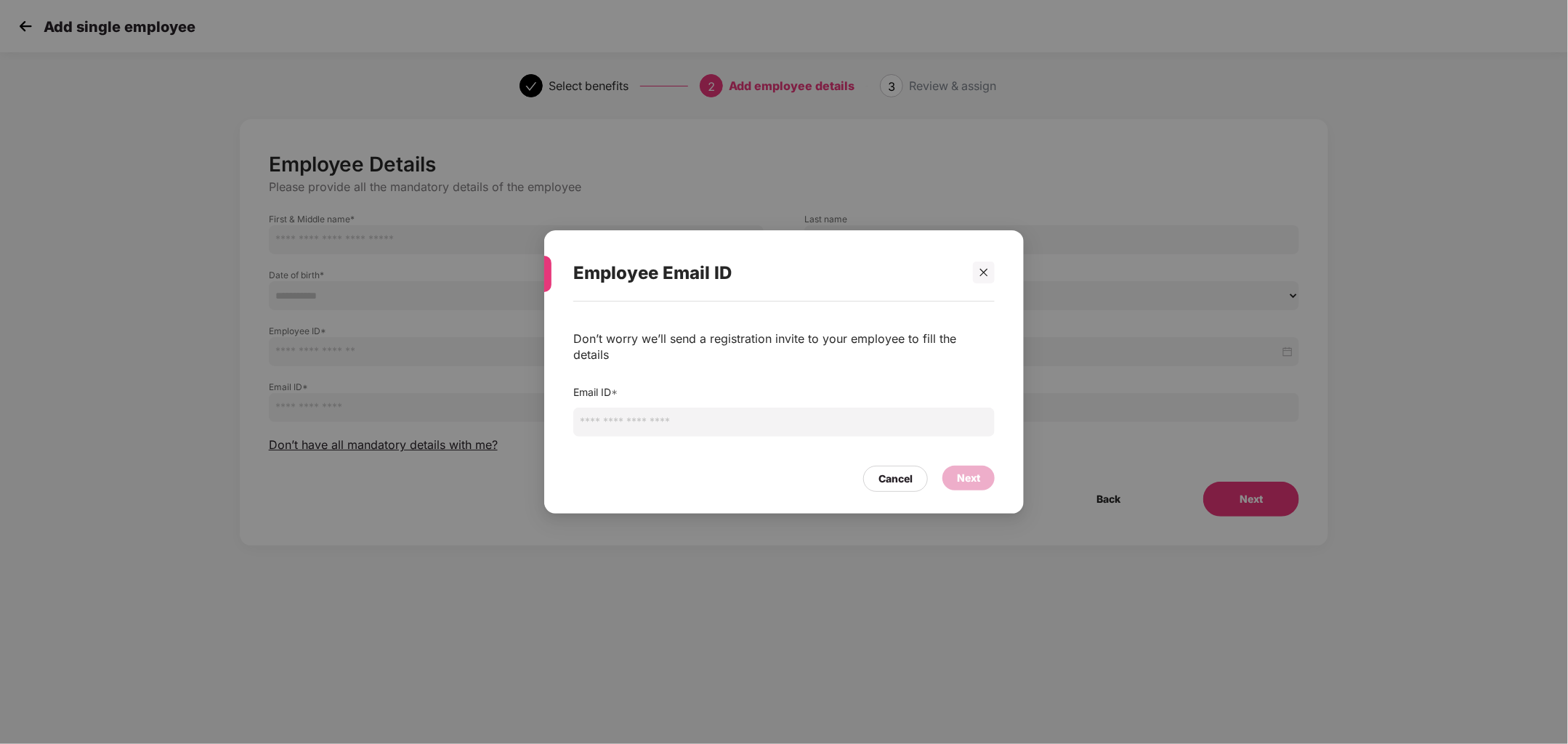
click at [671, 412] on input "email" at bounding box center [783, 422] width 421 height 29
type input "**********"
click at [969, 472] on div "Next" at bounding box center [968, 478] width 23 height 16
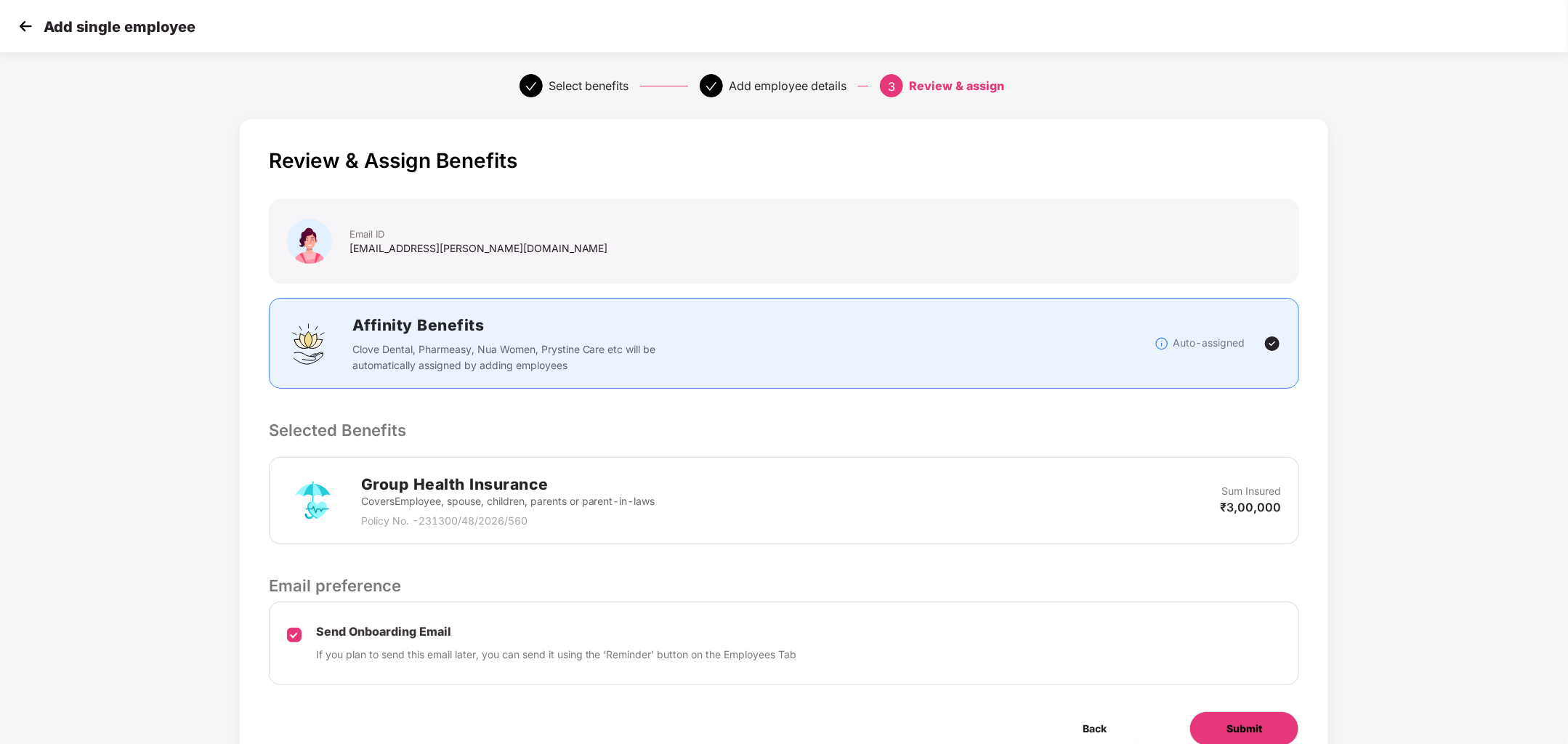
click at [1237, 724] on span "Submit" at bounding box center [1244, 729] width 36 height 16
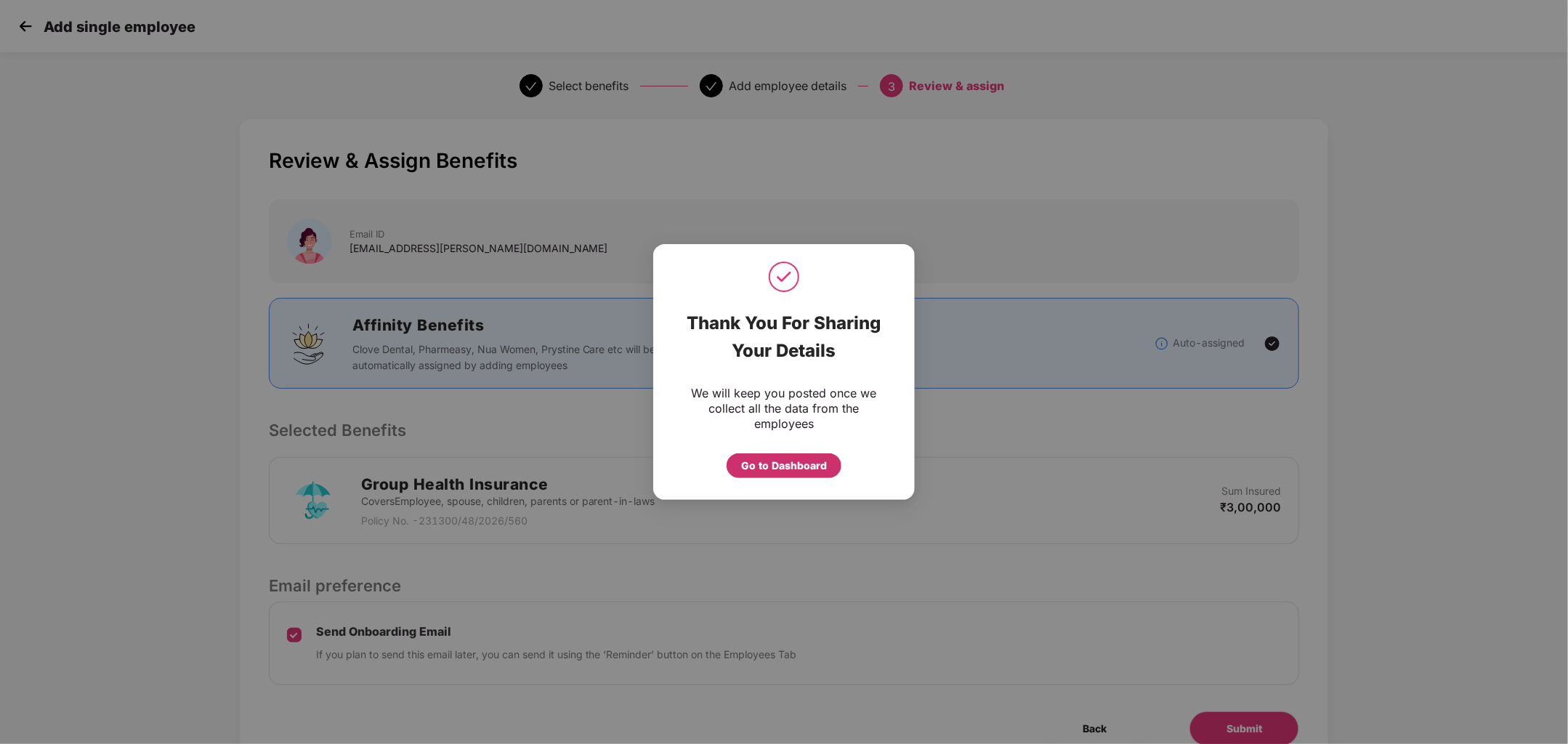
click at [766, 462] on div "Go to Dashboard" at bounding box center [783, 466] width 85 height 16
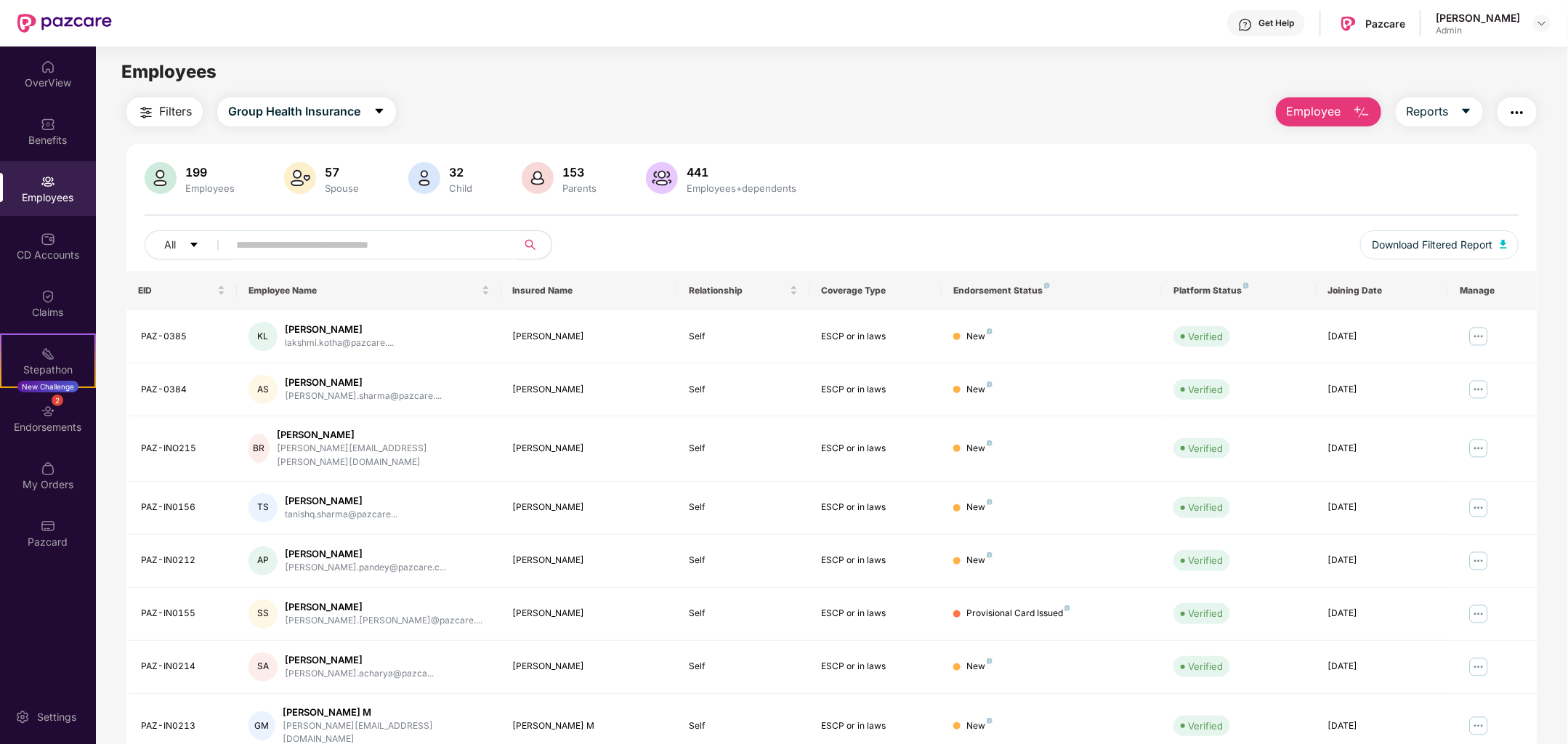
click at [308, 244] on input "text" at bounding box center [366, 244] width 260 height 22
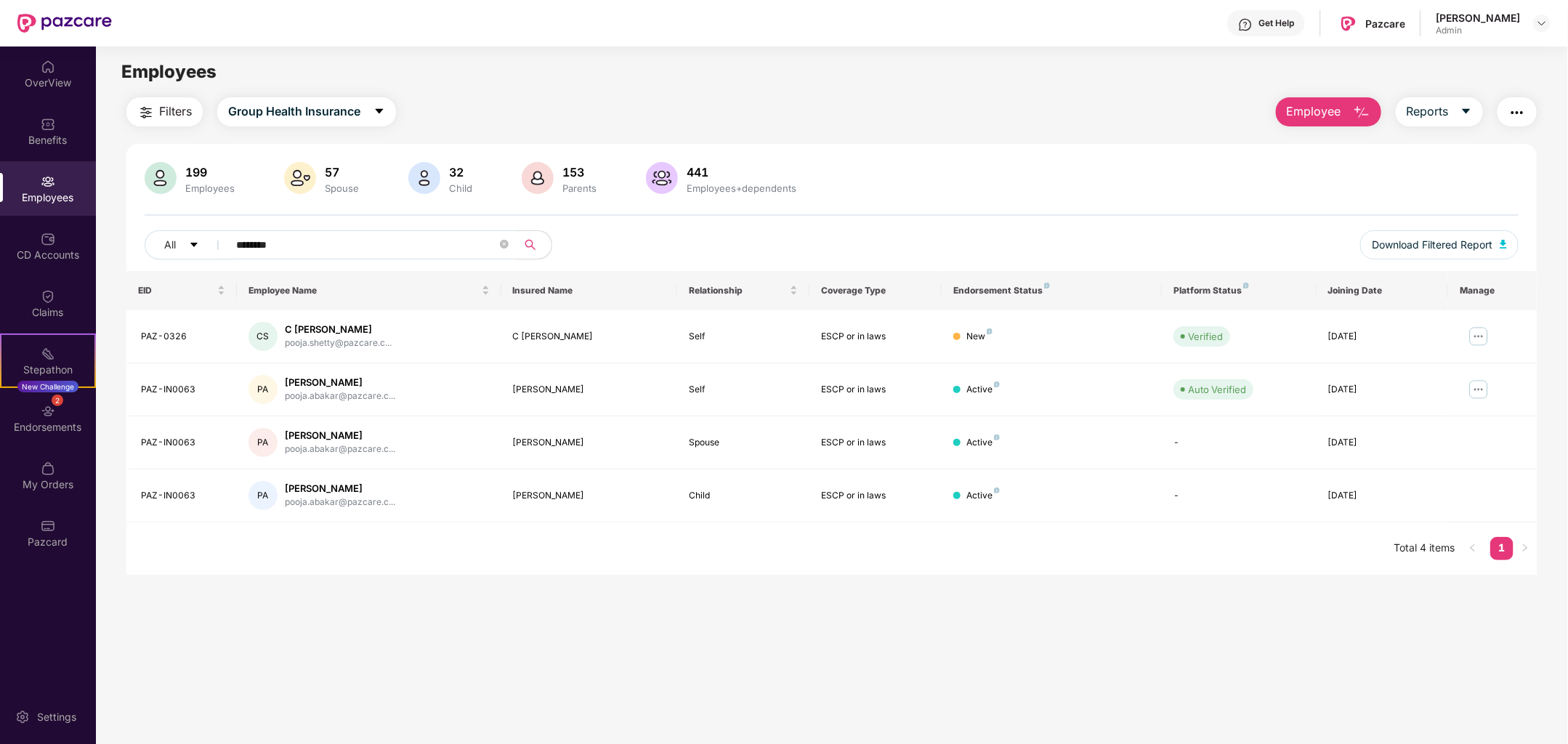
type input "*********"
